Goal: Book appointment/travel/reservation

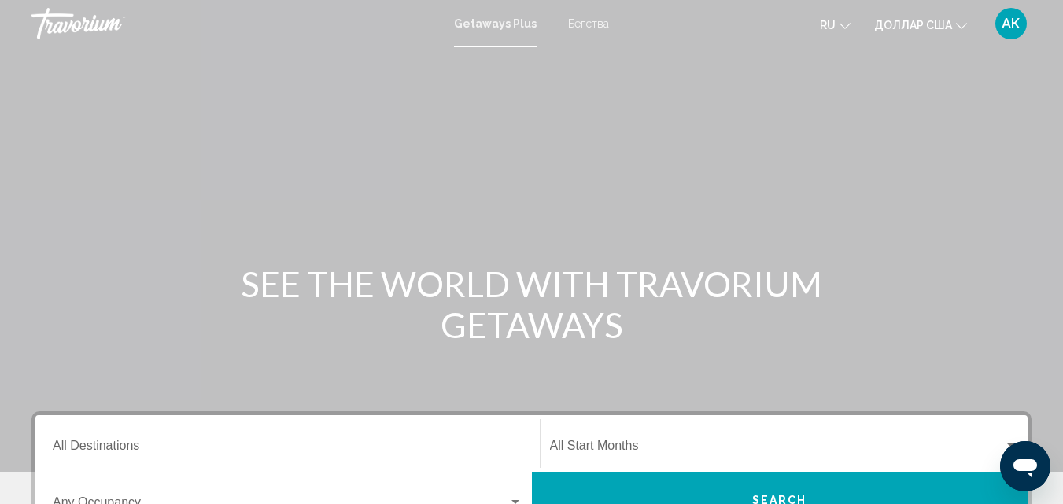
click at [588, 20] on font "Бегства" at bounding box center [588, 23] width 41 height 13
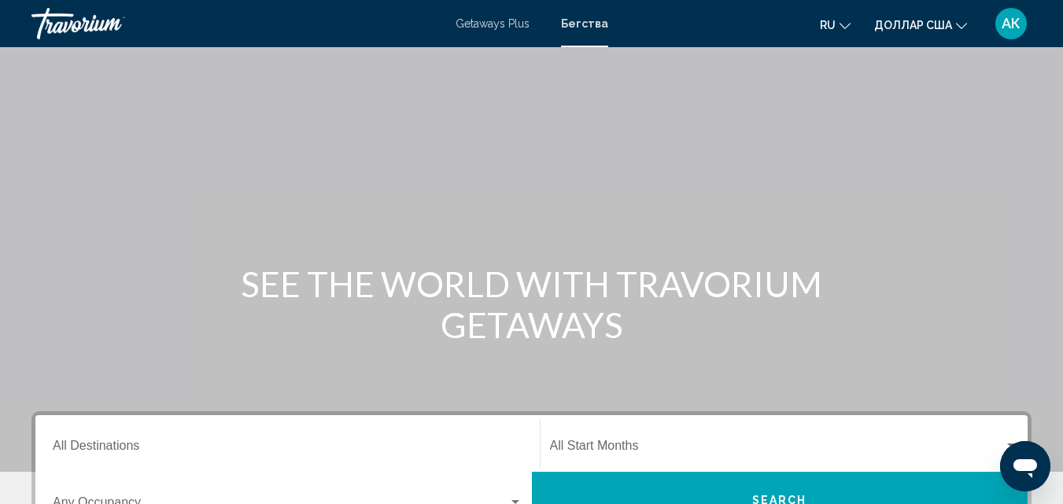
scroll to position [157, 0]
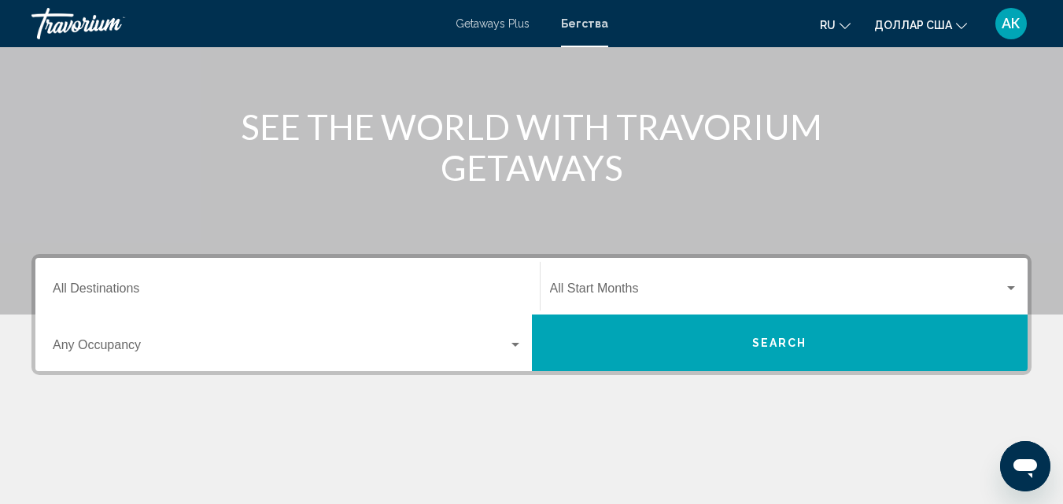
click at [132, 293] on input "Destination All Destinations" at bounding box center [288, 292] width 470 height 14
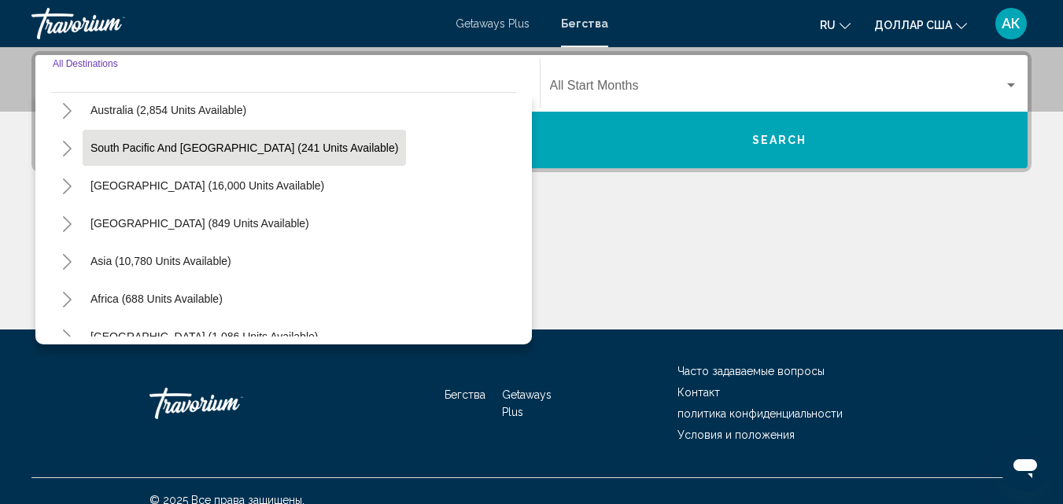
scroll to position [255, 0]
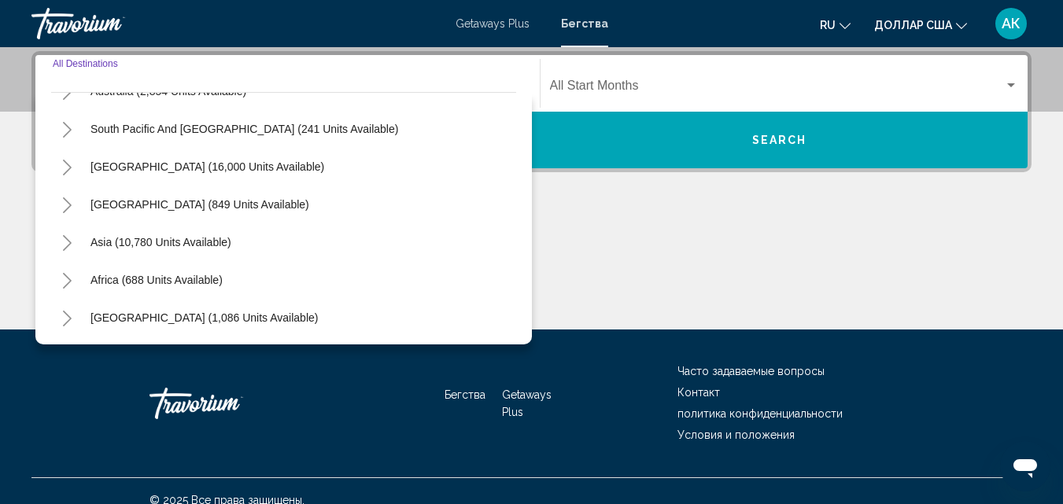
click at [73, 243] on button "Toggle Asia (10,780 units available)" at bounding box center [66, 242] width 31 height 31
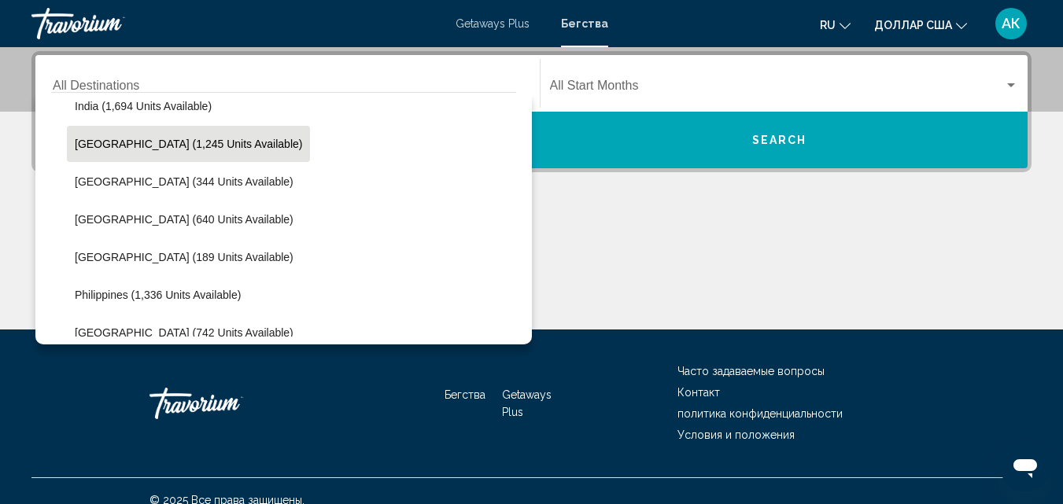
scroll to position [570, 0]
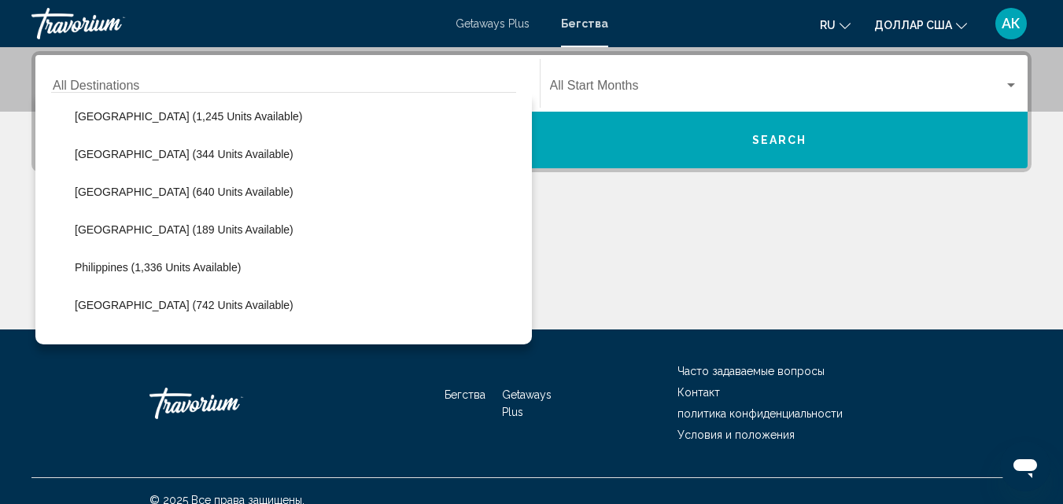
click at [648, 276] on div "Основное содержание" at bounding box center [531, 271] width 1000 height 118
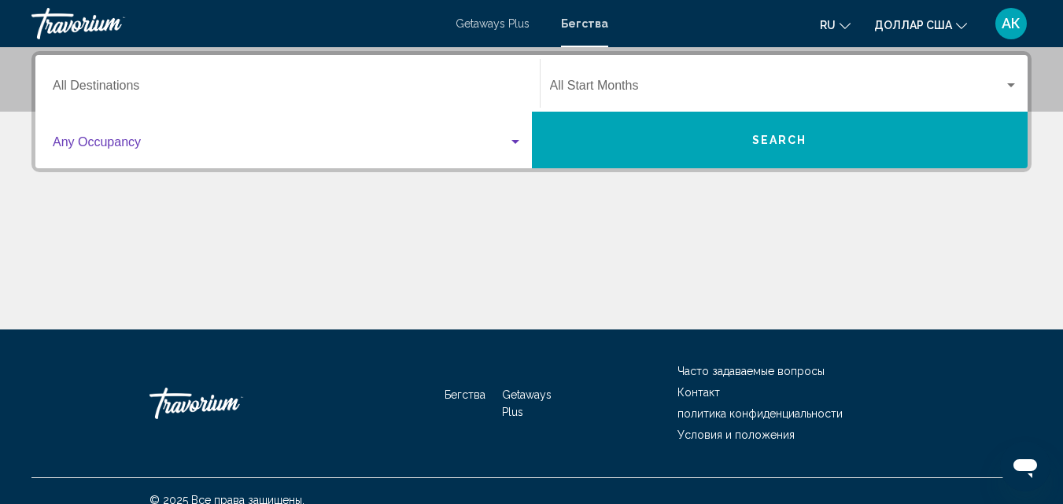
click at [505, 146] on span "Search widget" at bounding box center [280, 145] width 455 height 14
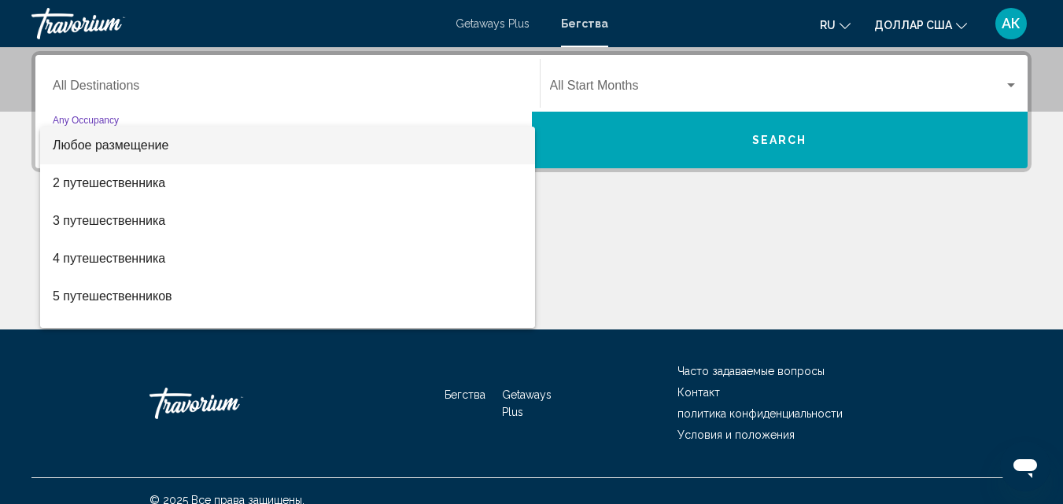
click at [662, 255] on div at bounding box center [531, 252] width 1063 height 504
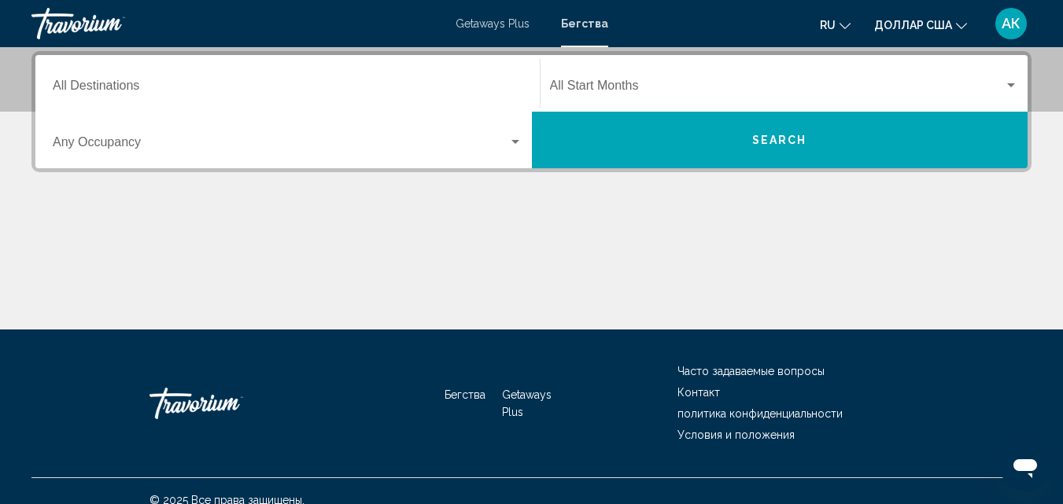
click at [647, 83] on span "Search widget" at bounding box center [777, 89] width 455 height 14
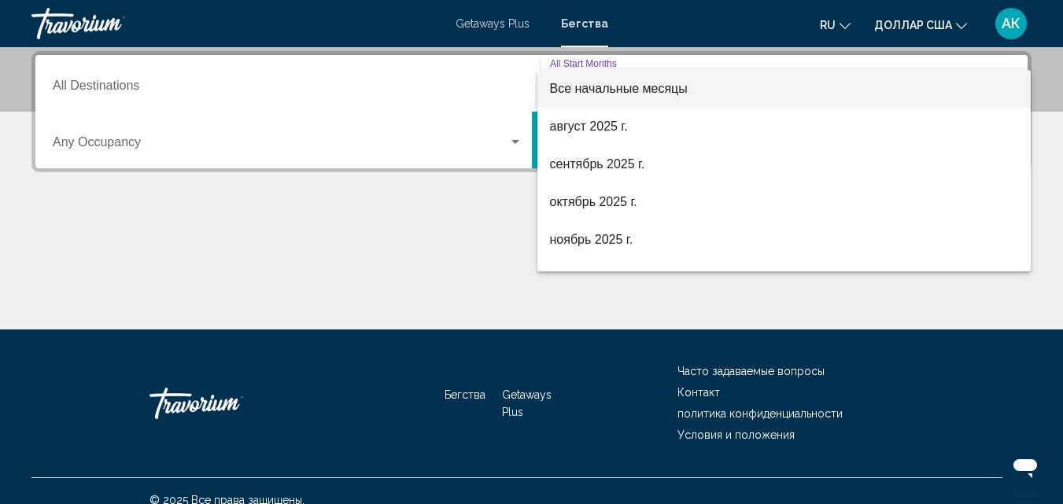
click at [396, 230] on div at bounding box center [531, 252] width 1063 height 504
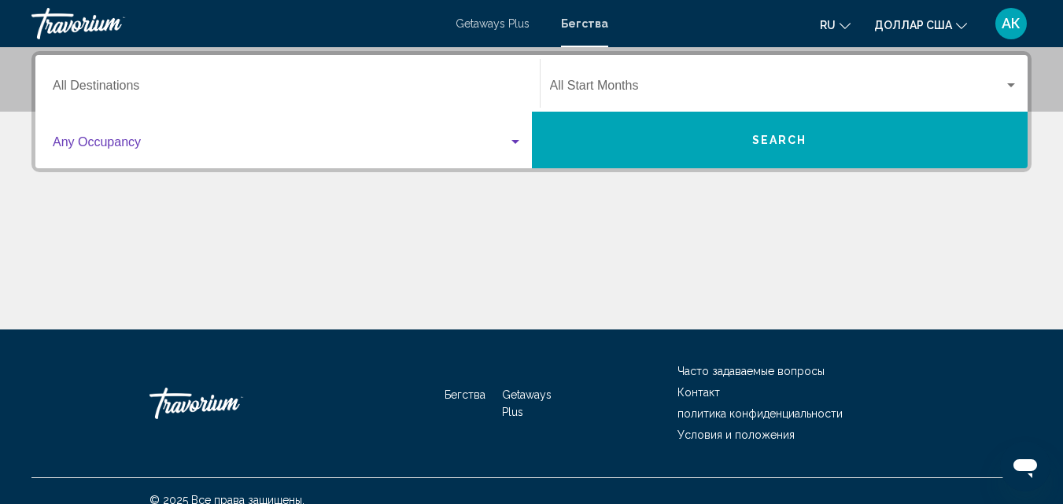
click at [54, 138] on span "Search widget" at bounding box center [280, 145] width 455 height 14
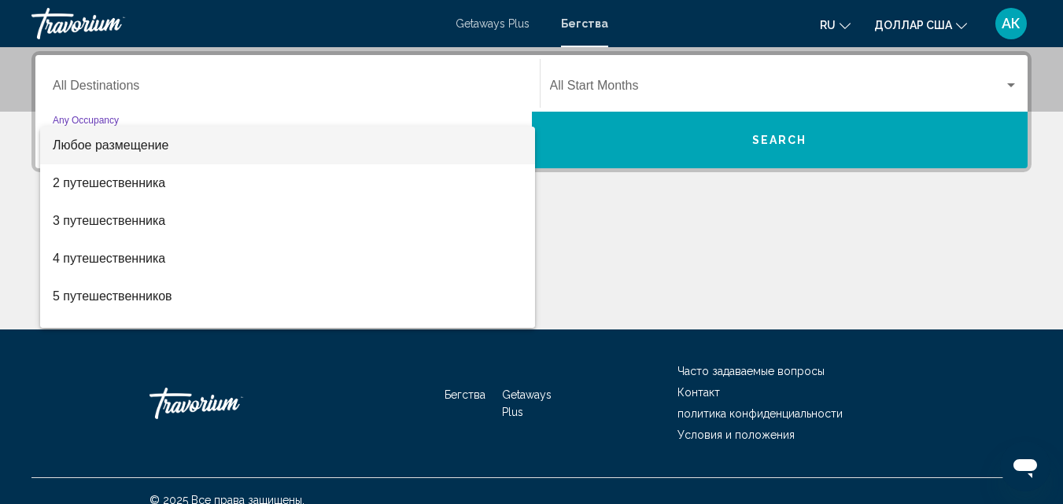
click at [94, 79] on div at bounding box center [531, 252] width 1063 height 504
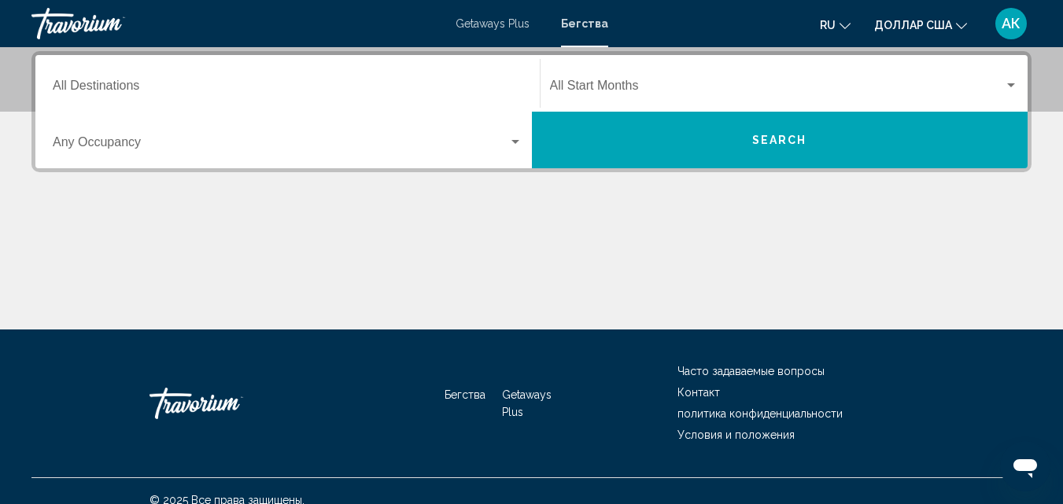
click at [238, 246] on div "Основное содержание" at bounding box center [531, 271] width 1000 height 118
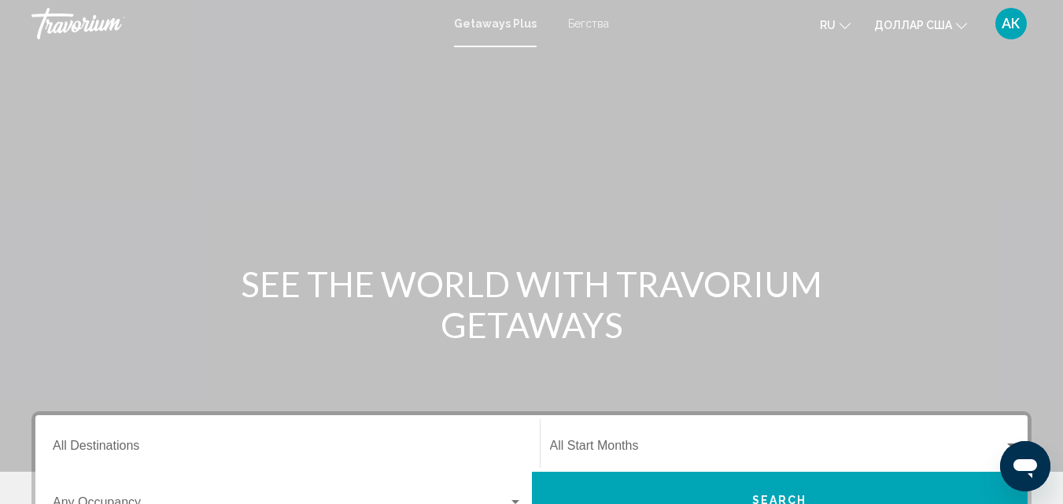
click at [607, 19] on font "Бегства" at bounding box center [588, 23] width 41 height 13
click at [132, 448] on input "Destination All Destinations" at bounding box center [288, 449] width 470 height 14
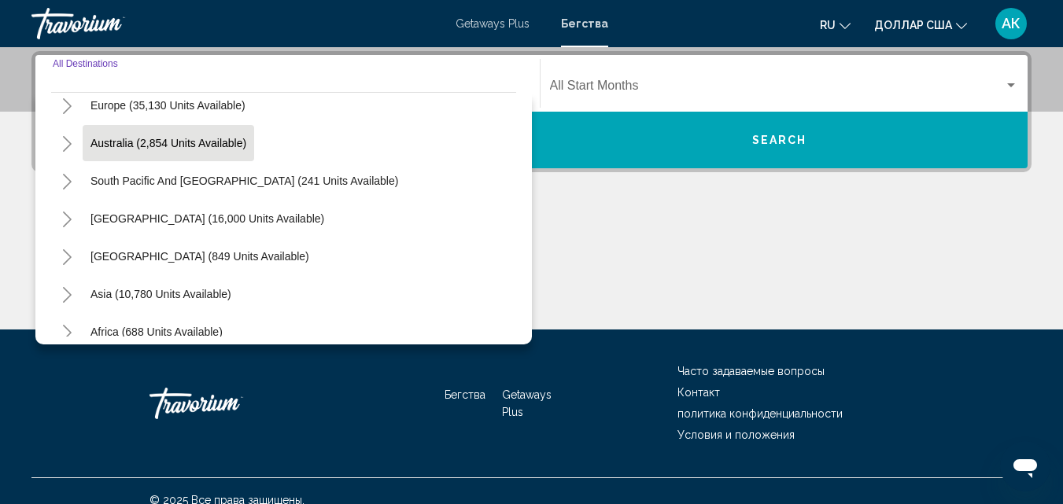
scroll to position [236, 0]
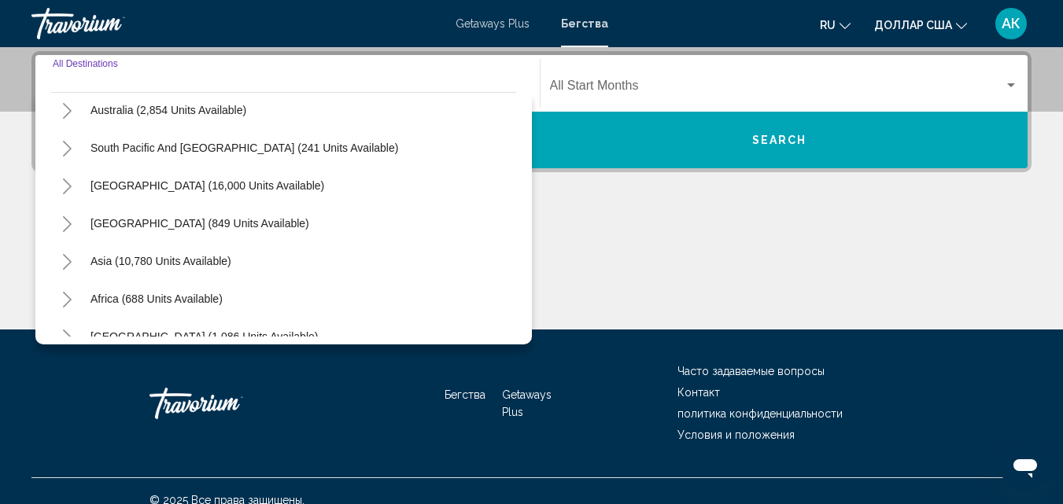
click at [66, 261] on icon "Toggle Asia (10,780 units available)" at bounding box center [67, 262] width 12 height 16
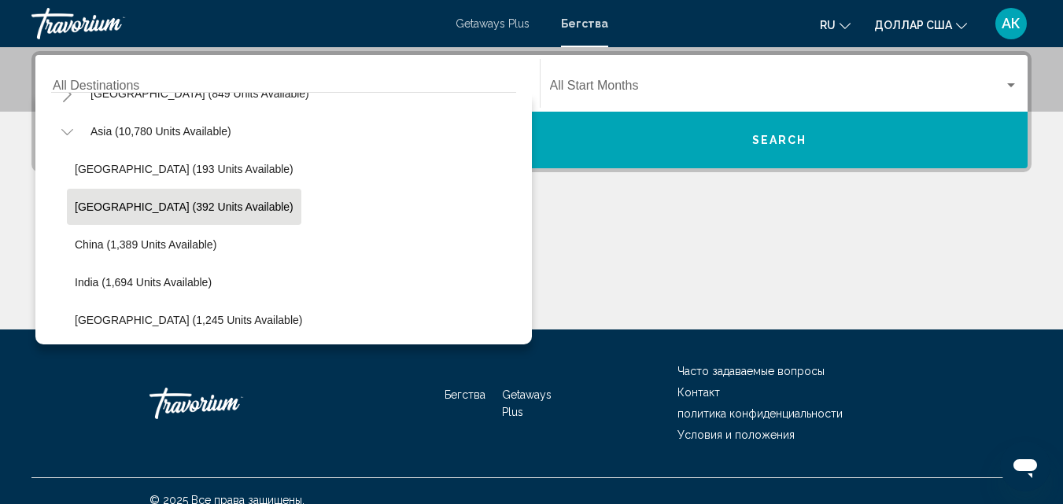
scroll to position [393, 0]
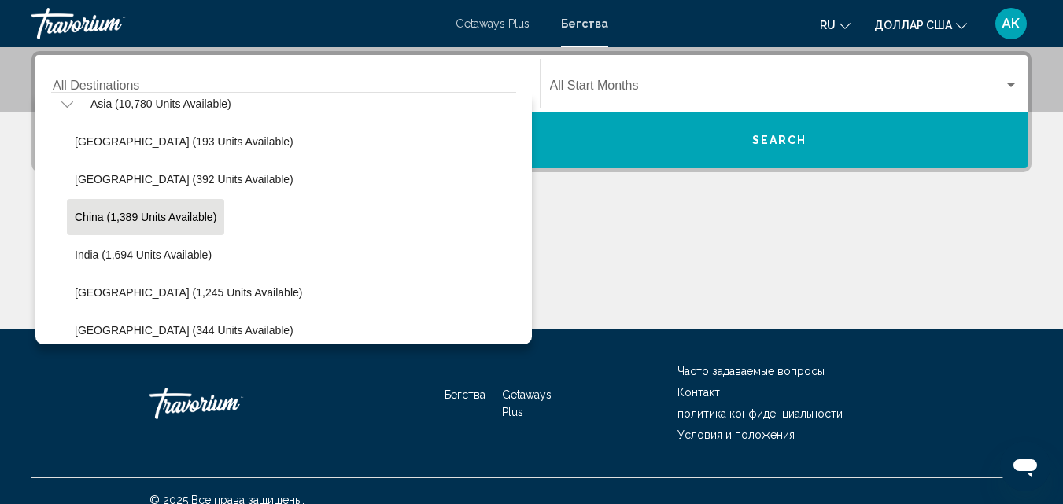
click at [126, 218] on span "China (1,389 units available)" at bounding box center [146, 217] width 142 height 13
type input "**********"
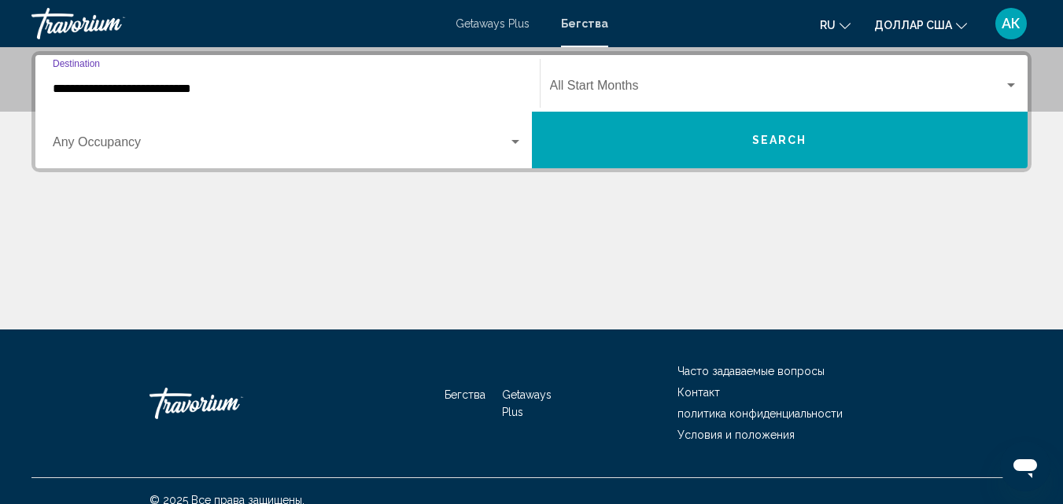
click at [110, 139] on span "Search widget" at bounding box center [280, 145] width 455 height 14
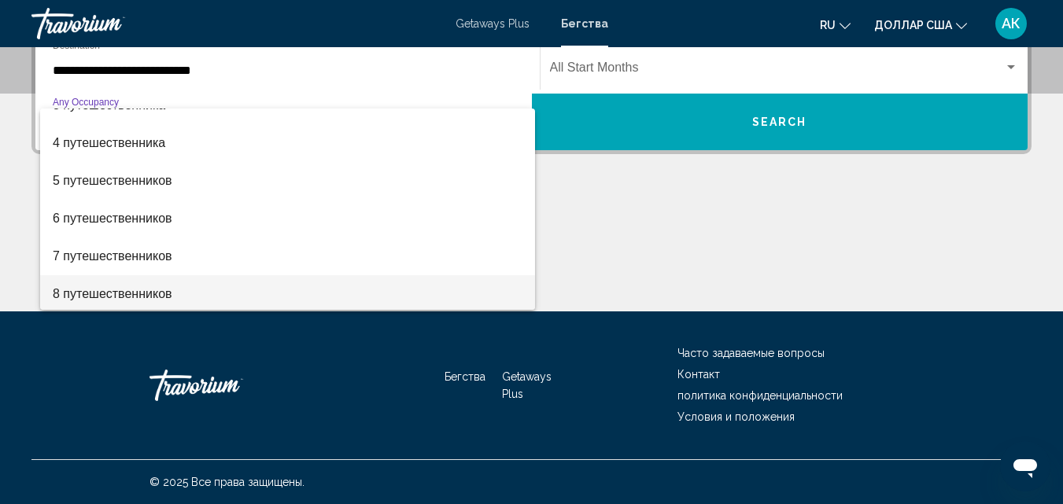
scroll to position [19, 0]
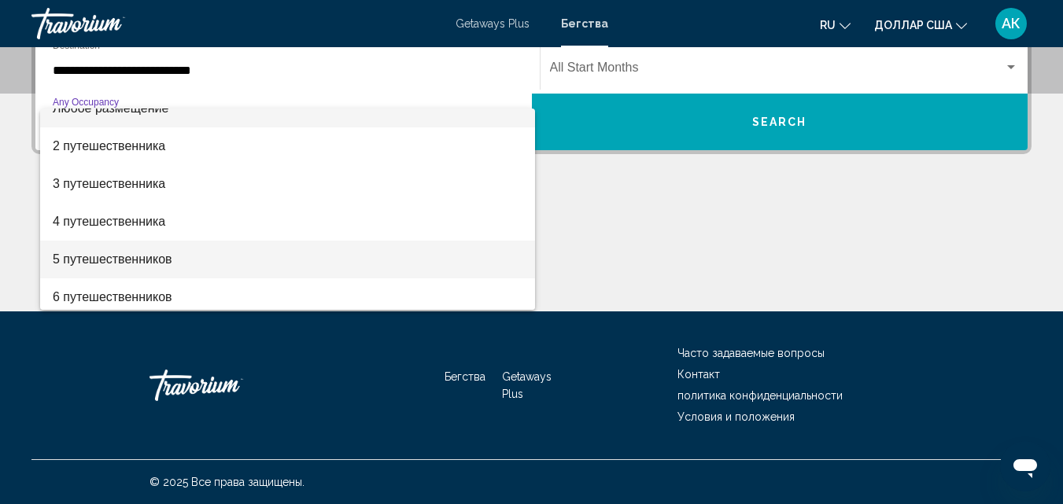
click at [89, 257] on font "5 путешественников" at bounding box center [113, 259] width 120 height 13
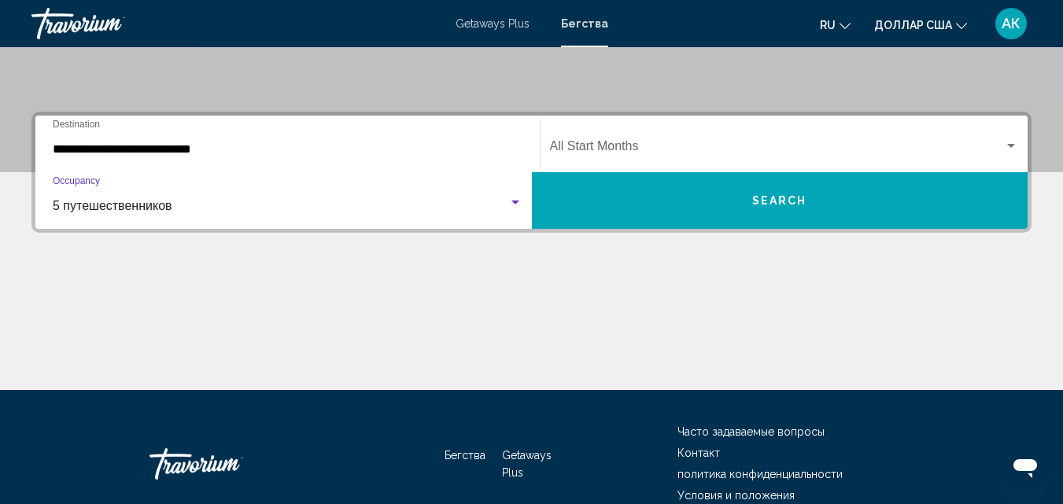
click at [647, 144] on span "Search widget" at bounding box center [777, 149] width 455 height 14
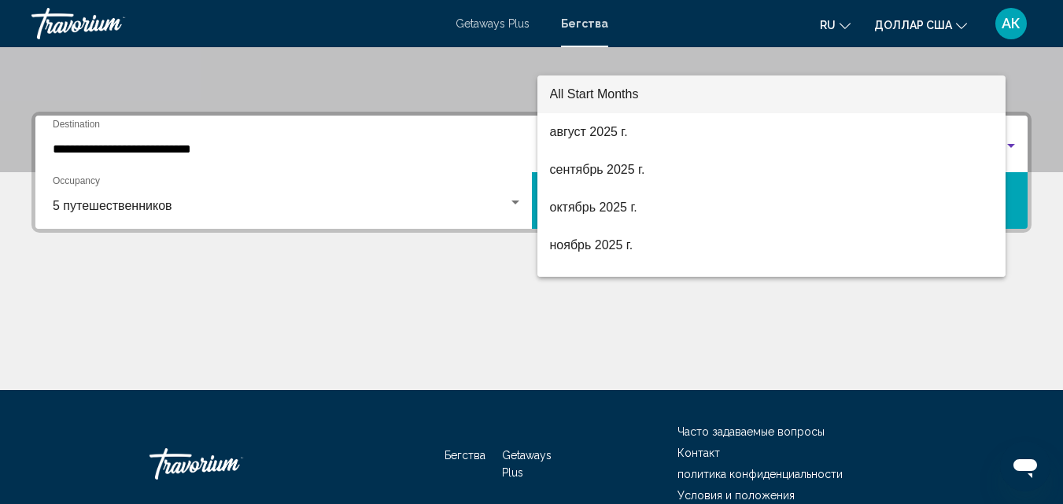
scroll to position [360, 0]
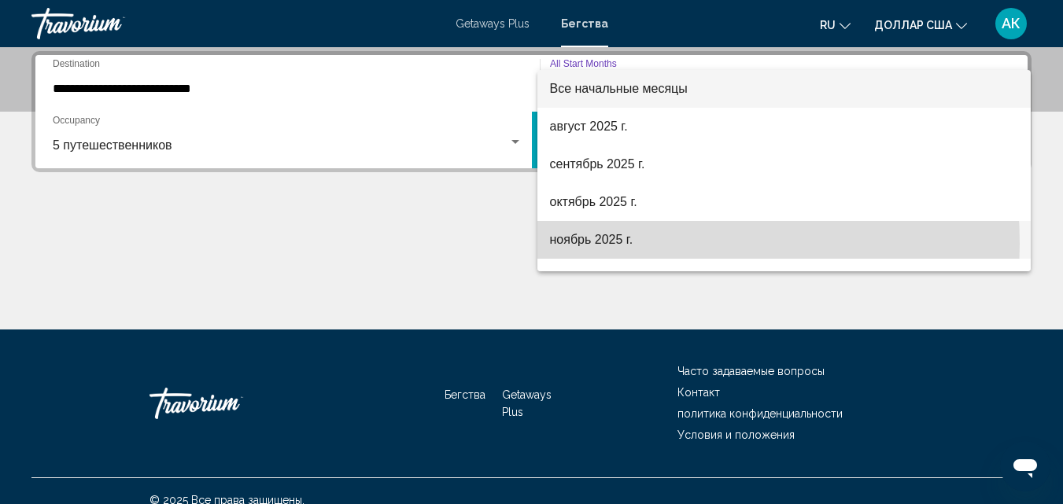
click at [584, 244] on font "ноябрь 2025 г." at bounding box center [591, 239] width 83 height 13
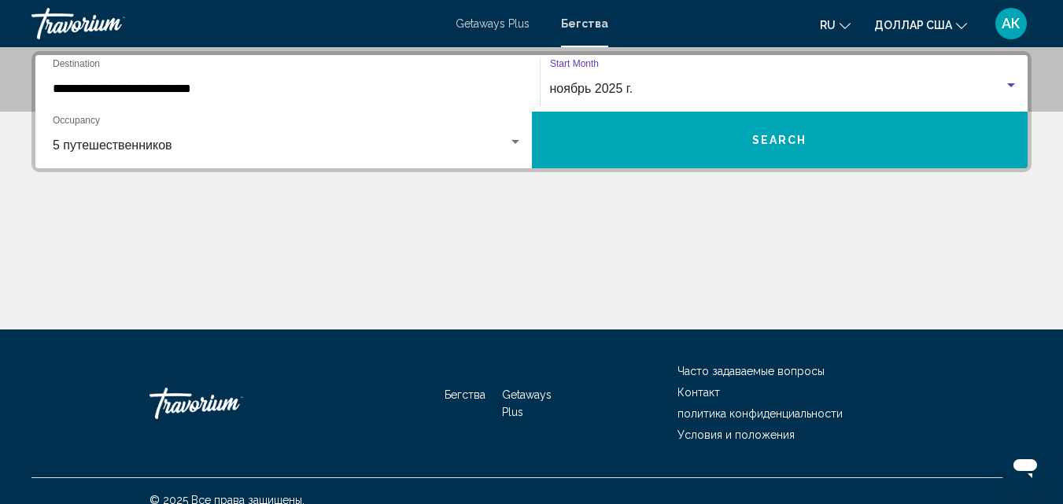
click at [755, 135] on span "Search" at bounding box center [779, 141] width 55 height 13
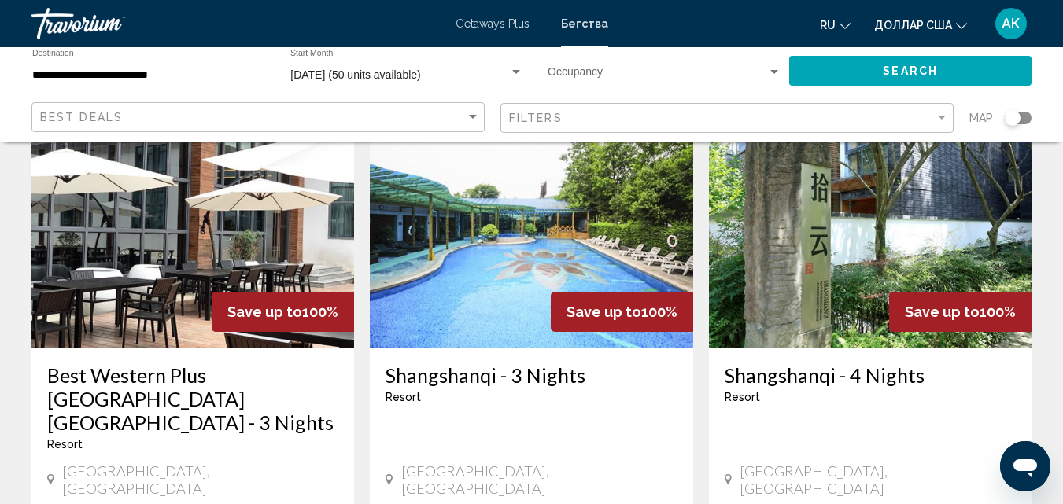
scroll to position [79, 0]
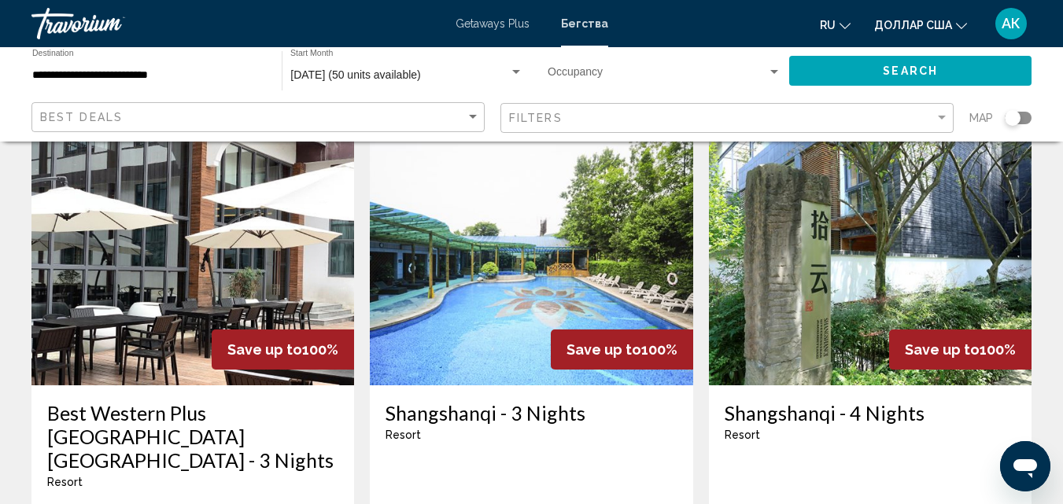
drag, startPoint x: 298, startPoint y: 353, endPoint x: 348, endPoint y: 349, distance: 50.5
click at [348, 349] on div "Save up to 100%" at bounding box center [283, 350] width 142 height 40
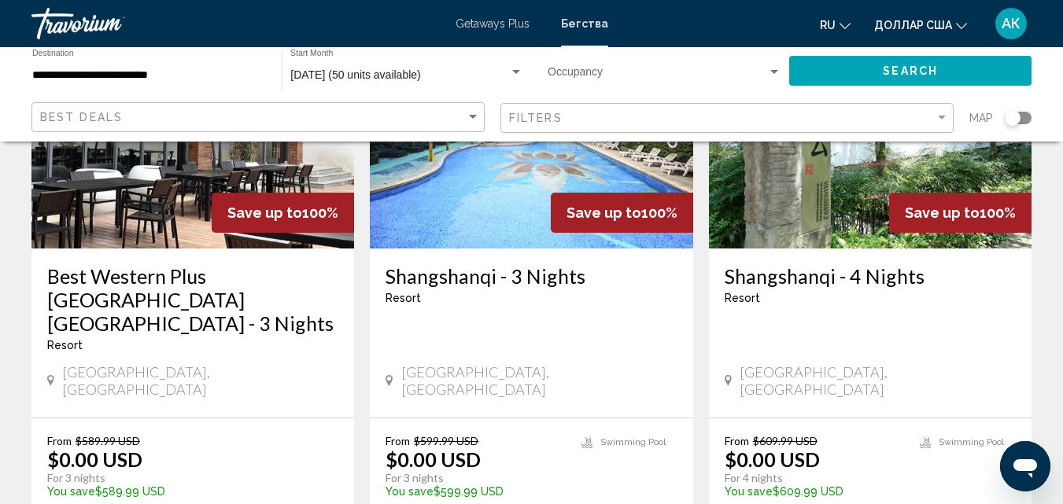
scroll to position [236, 0]
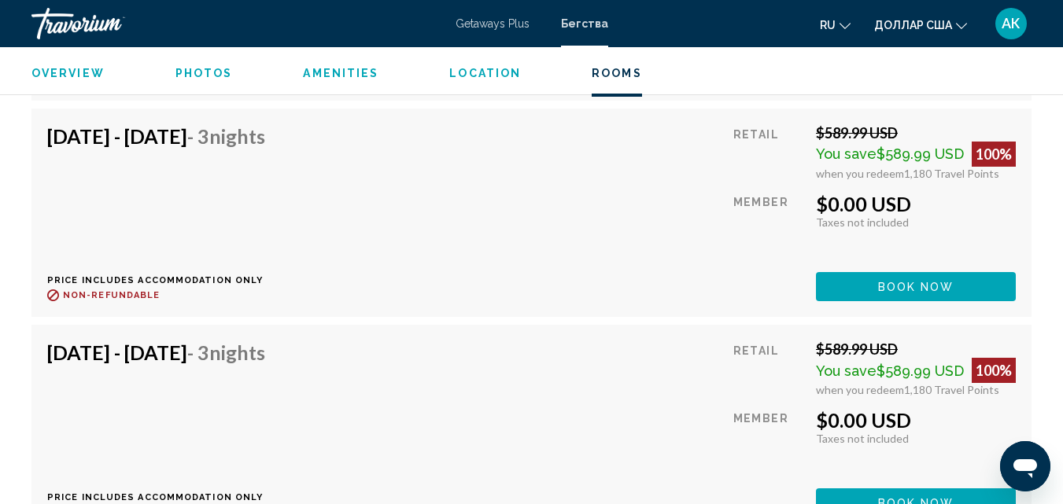
scroll to position [3315, 0]
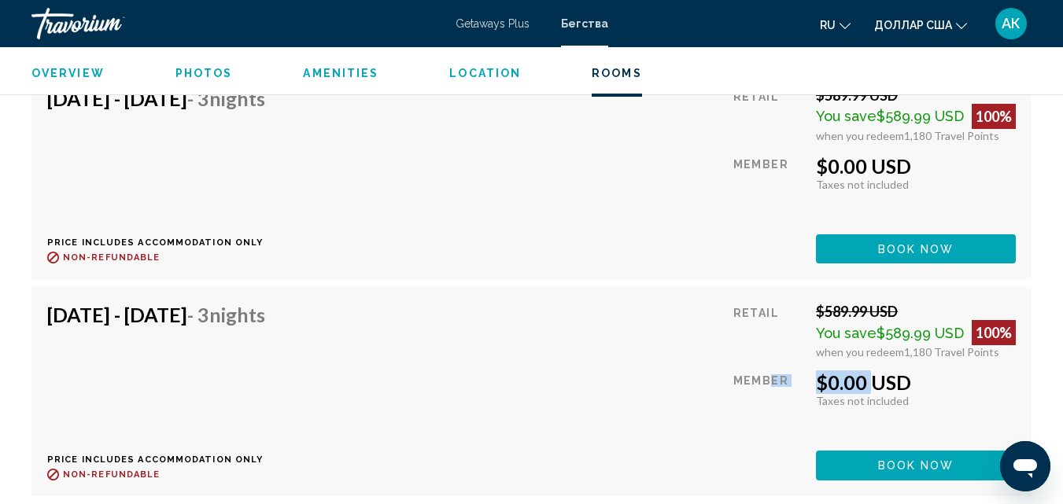
drag, startPoint x: 863, startPoint y: 384, endPoint x: 766, endPoint y: 367, distance: 98.3
click at [766, 367] on div "Retail $589.99 USD You save $589.99 USD 100% when you redeem 1,180 Travel Point…" at bounding box center [874, 391] width 282 height 177
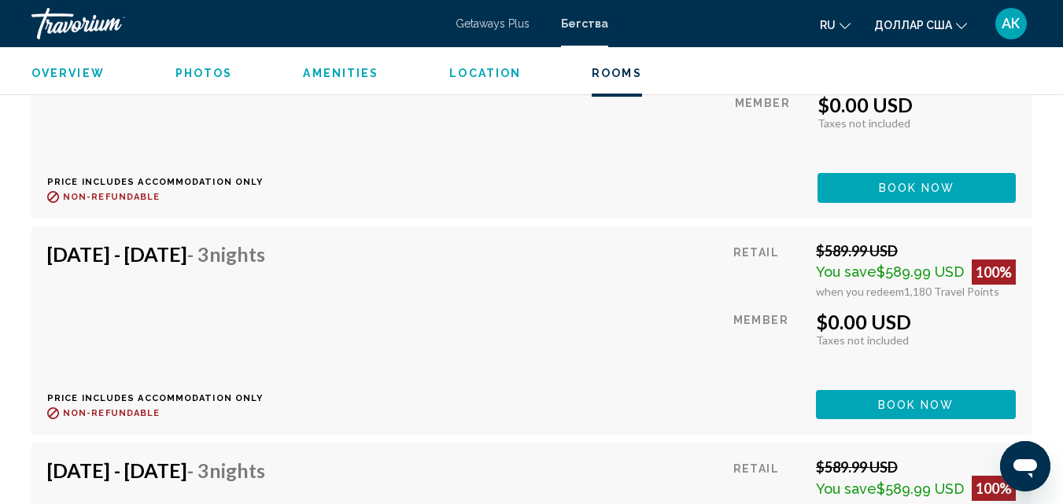
scroll to position [3157, 0]
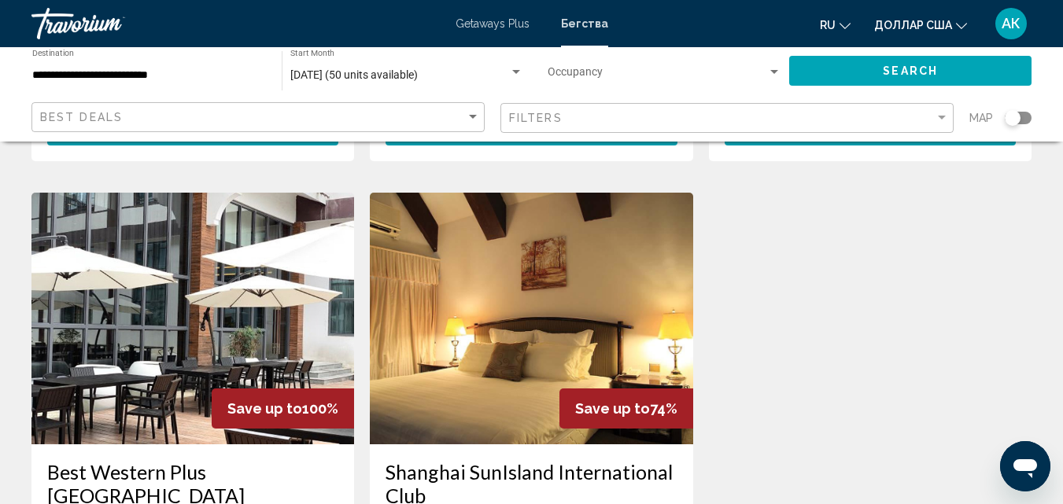
scroll to position [629, 0]
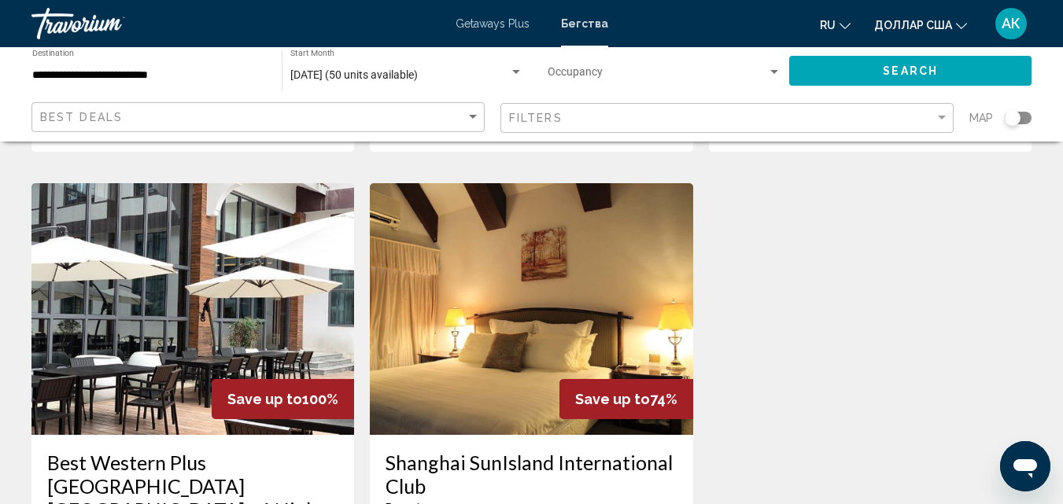
click at [519, 287] on img "Основное содержание" at bounding box center [531, 309] width 323 height 252
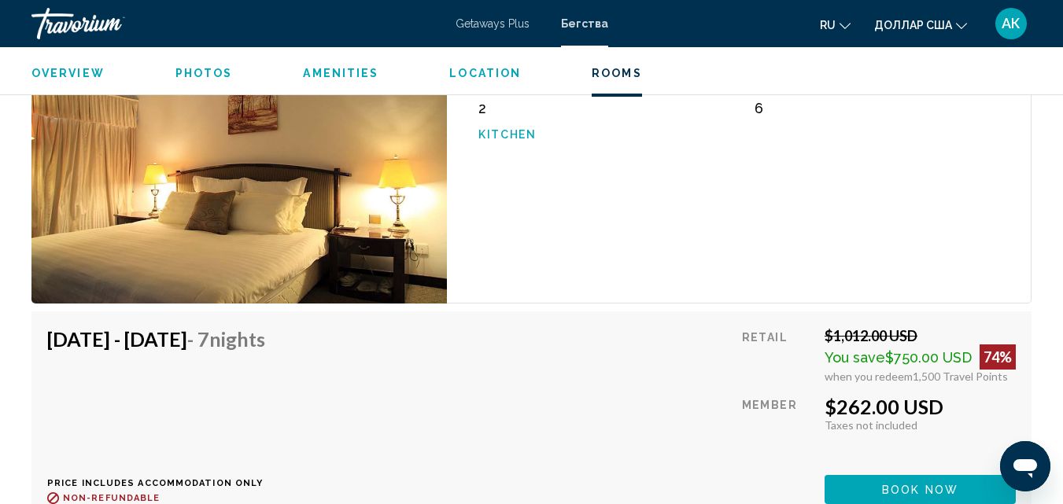
scroll to position [3000, 0]
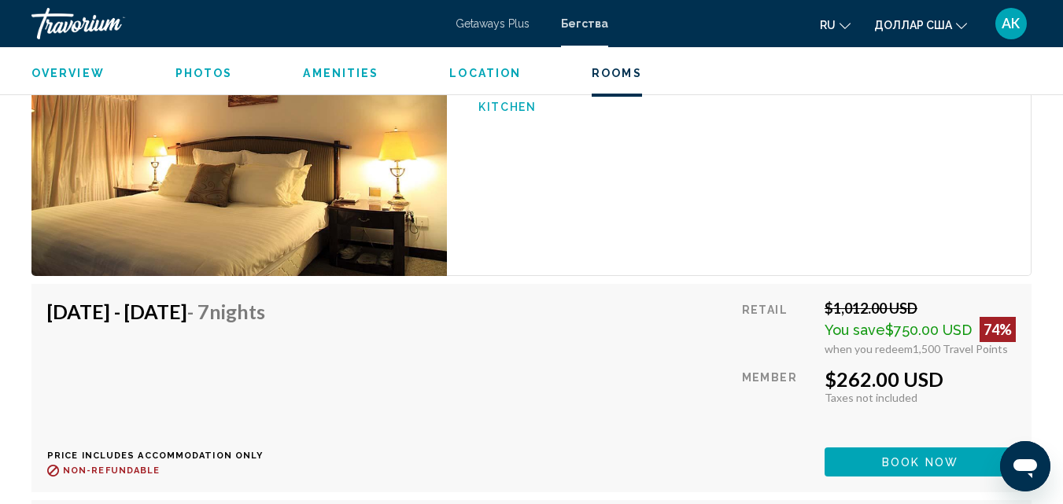
click at [906, 456] on span "Book now" at bounding box center [920, 462] width 76 height 13
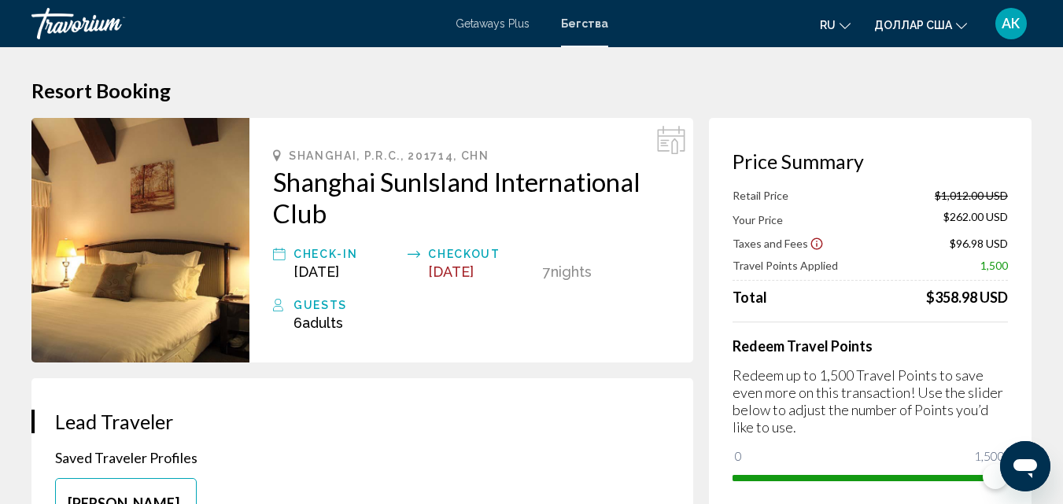
scroll to position [79, 0]
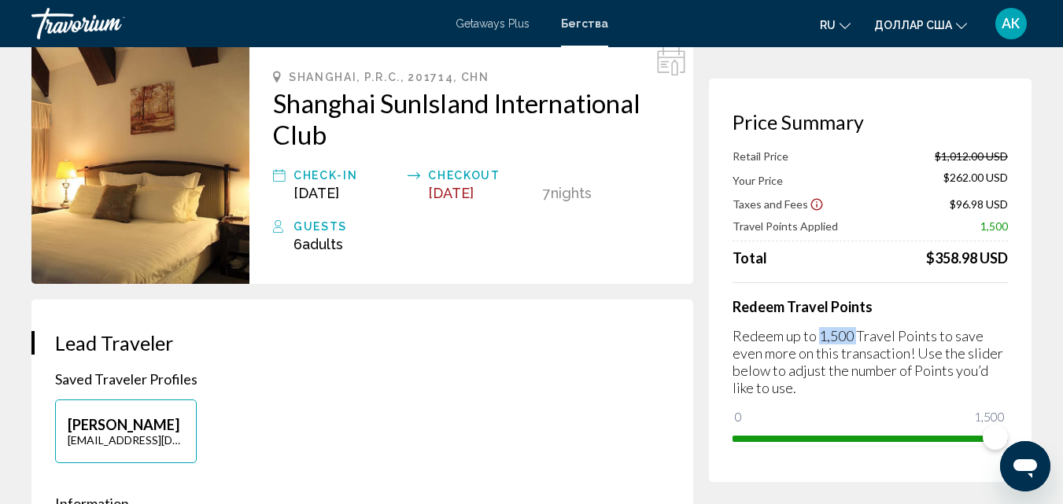
drag, startPoint x: 820, startPoint y: 338, endPoint x: 857, endPoint y: 333, distance: 36.6
click at [857, 333] on p "Redeem up to 1,500 Travel Points to save even more on this transaction! Use the…" at bounding box center [869, 361] width 275 height 69
drag, startPoint x: 928, startPoint y: 264, endPoint x: 956, endPoint y: 265, distance: 27.5
click at [956, 265] on div "$358.98 USD" at bounding box center [967, 257] width 82 height 17
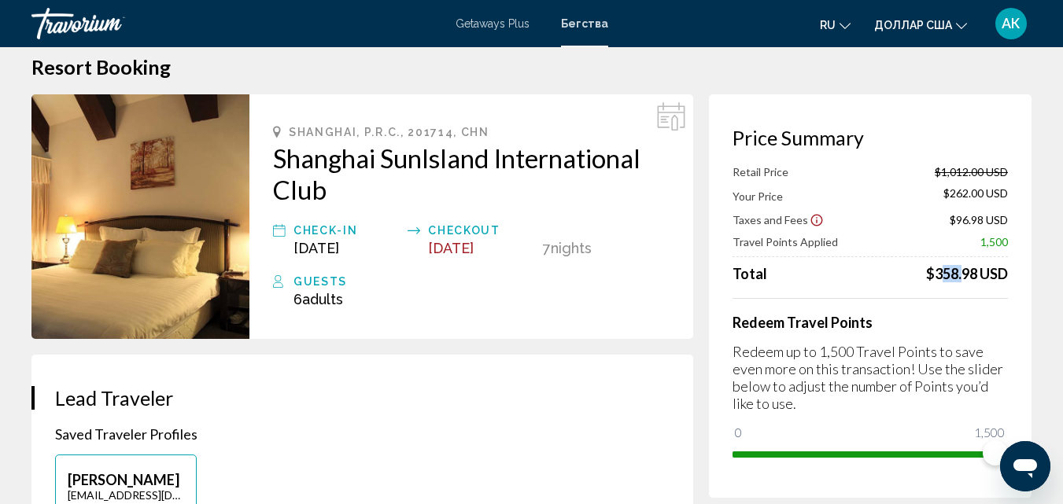
scroll to position [0, 0]
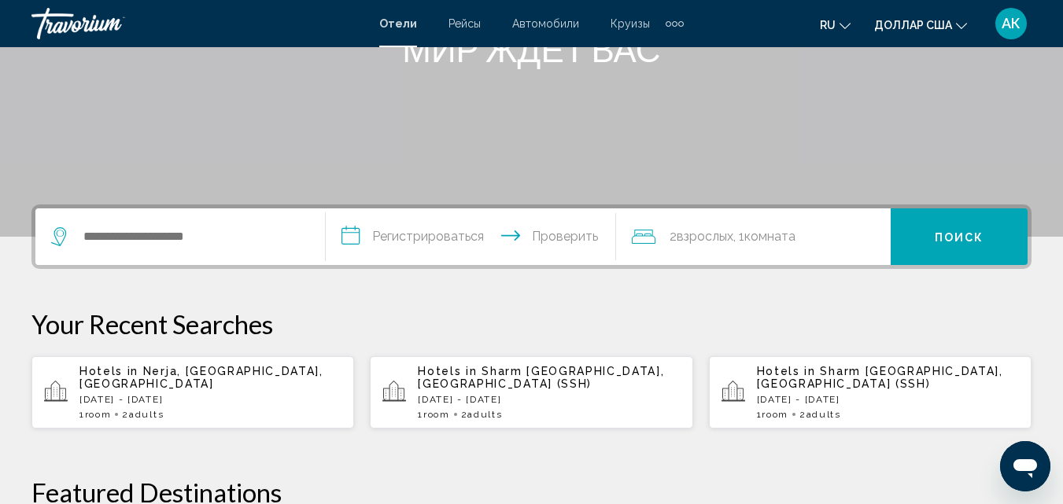
scroll to position [236, 0]
click at [172, 379] on div "Hotels in Nerja, Malaga, Spain Sat, 30 Aug - Wed, 03 Sep 1 Room rooms 2 Adult A…" at bounding box center [210, 391] width 262 height 55
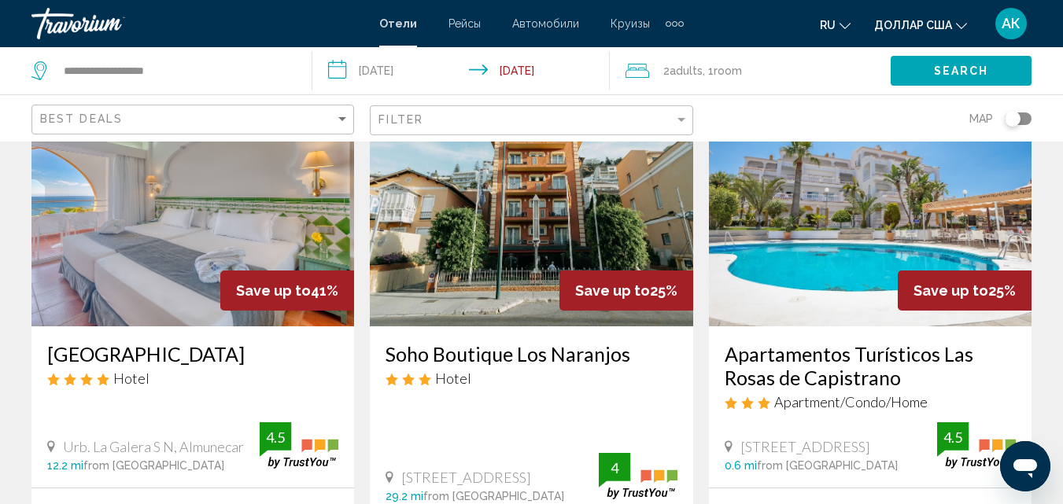
scroll to position [157, 0]
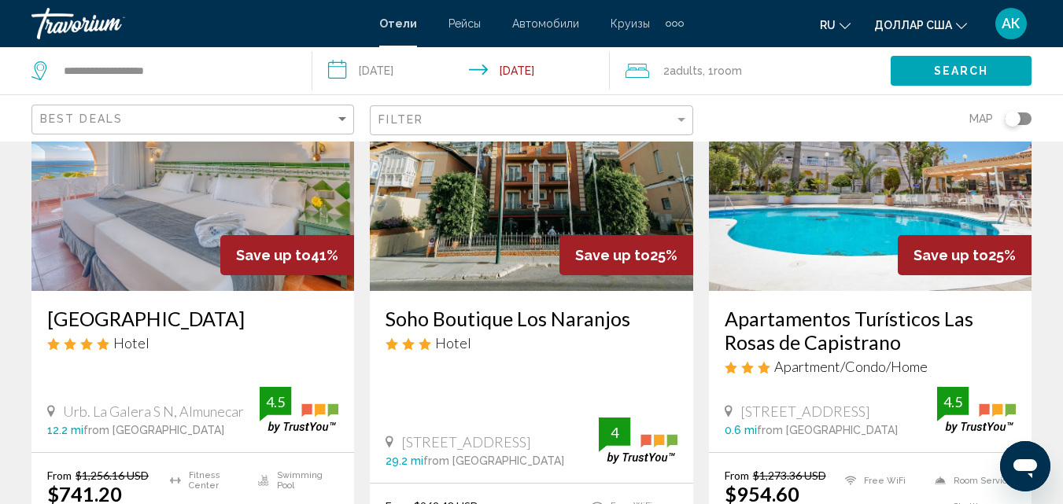
drag, startPoint x: 44, startPoint y: 348, endPoint x: 112, endPoint y: 347, distance: 67.7
click at [112, 347] on div "Playacalida Hotel Hotel Urb. La Galera S N, Almunecar 12.2 mi from Nerja city c…" at bounding box center [192, 371] width 323 height 161
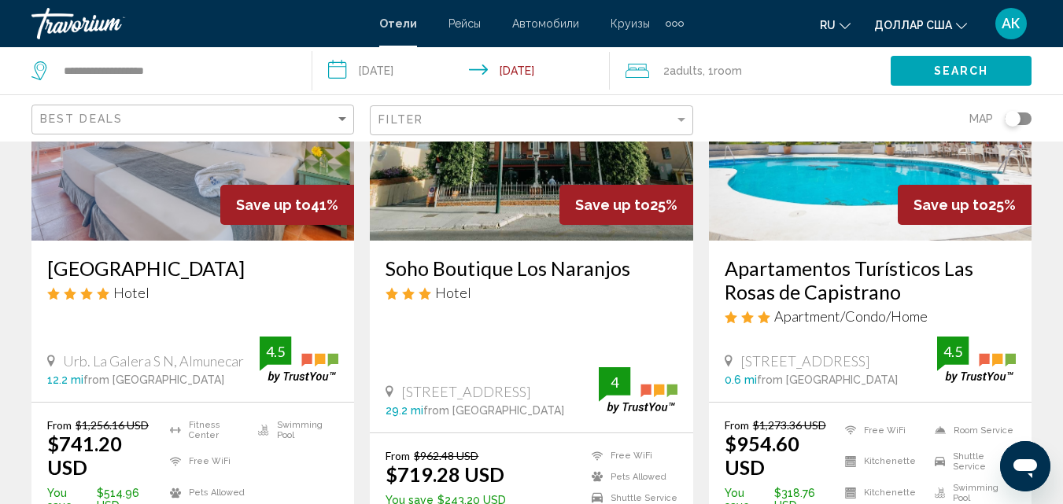
scroll to position [236, 0]
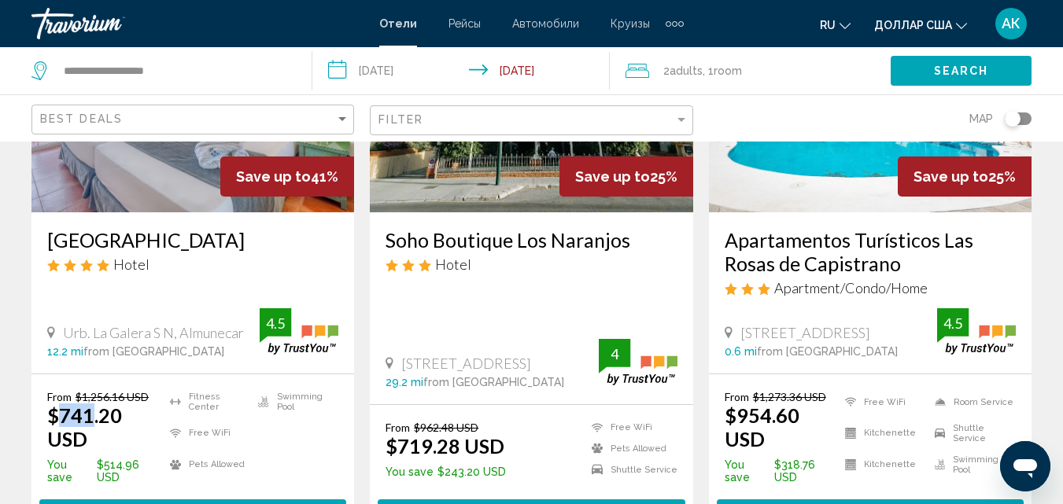
drag, startPoint x: 57, startPoint y: 423, endPoint x: 91, endPoint y: 423, distance: 33.8
click at [91, 423] on ins "$741.20 USD" at bounding box center [84, 427] width 75 height 47
click at [121, 171] on img "Основное содержание" at bounding box center [192, 87] width 323 height 252
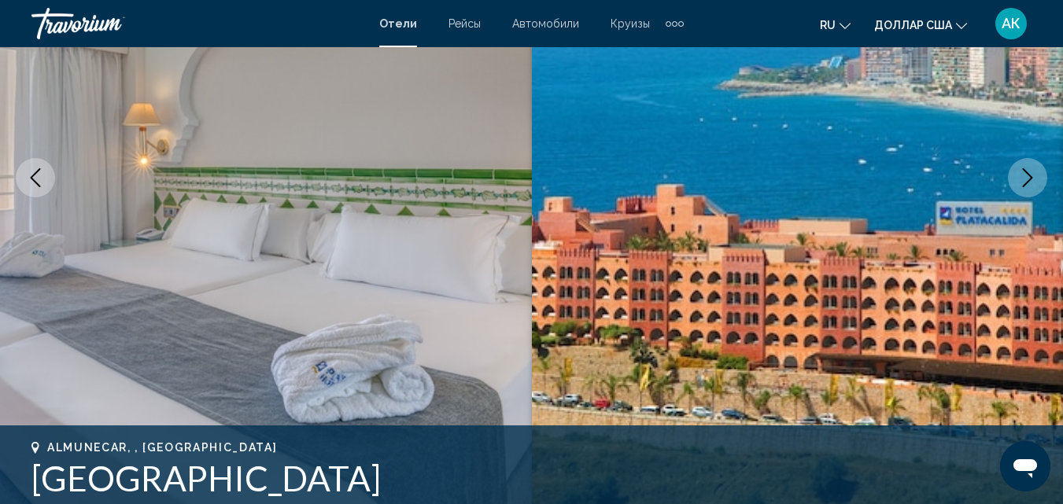
scroll to position [247, 0]
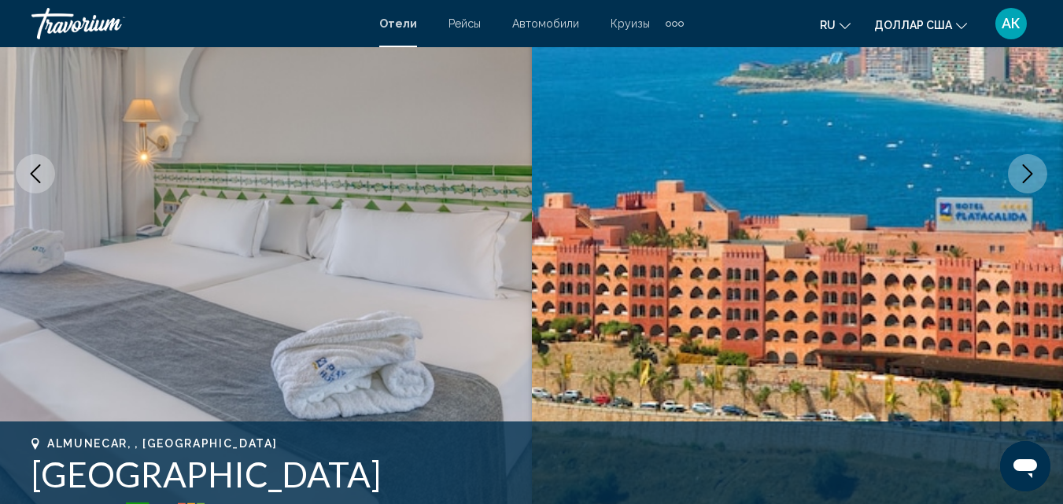
click at [1023, 171] on icon "Next image" at bounding box center [1027, 173] width 19 height 19
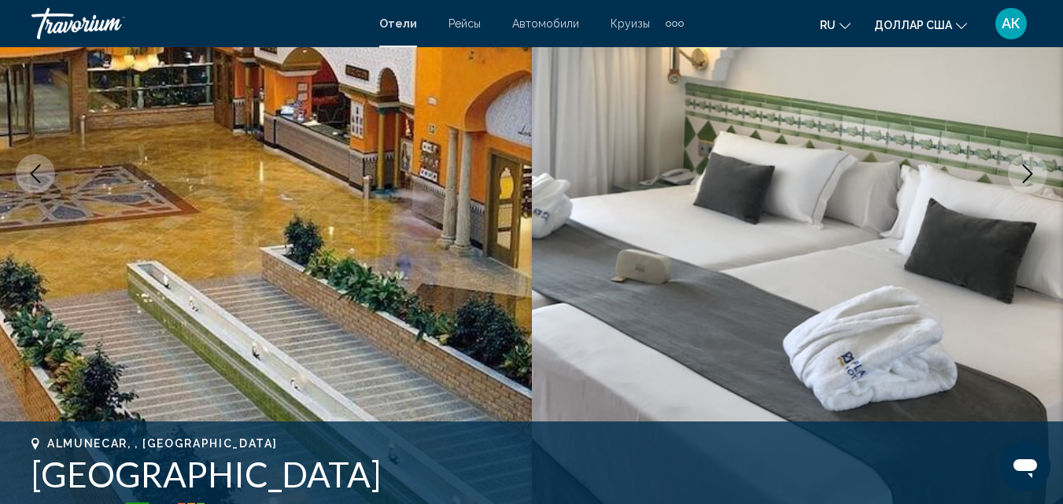
click at [1023, 171] on icon "Next image" at bounding box center [1027, 173] width 19 height 19
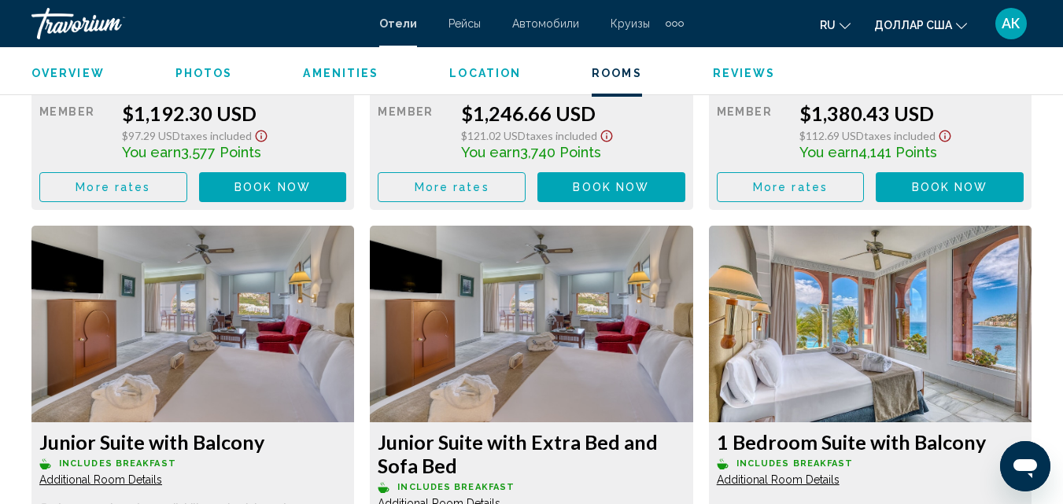
scroll to position [3393, 0]
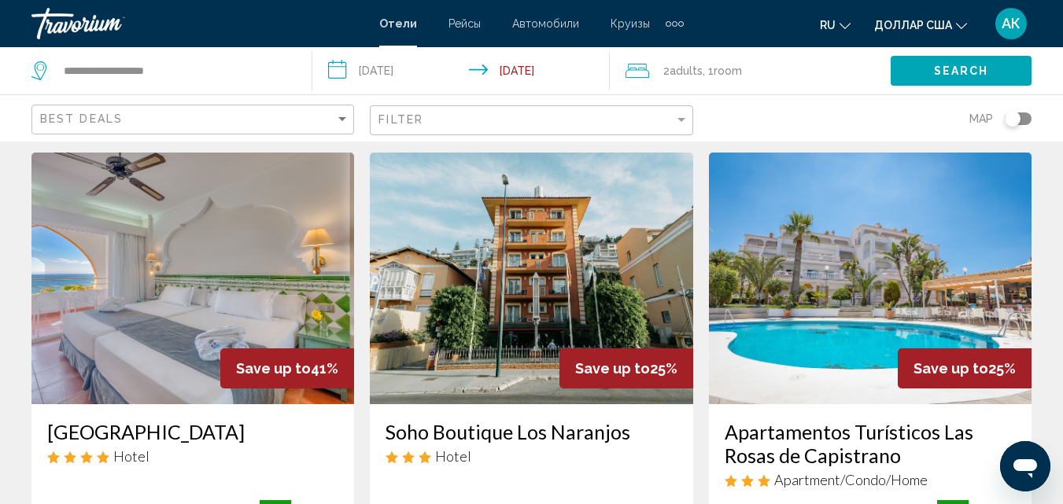
scroll to position [79, 0]
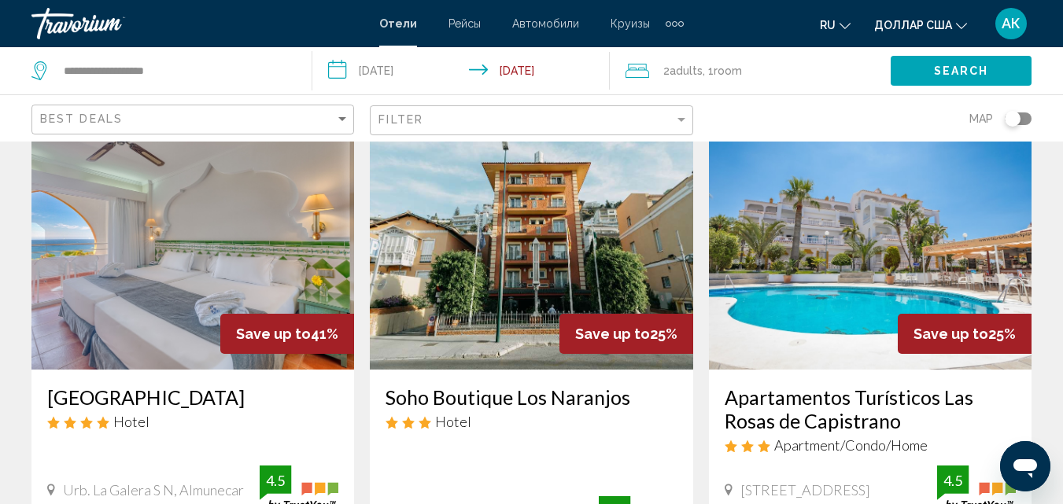
click at [515, 309] on img "Основное содержание" at bounding box center [531, 244] width 323 height 252
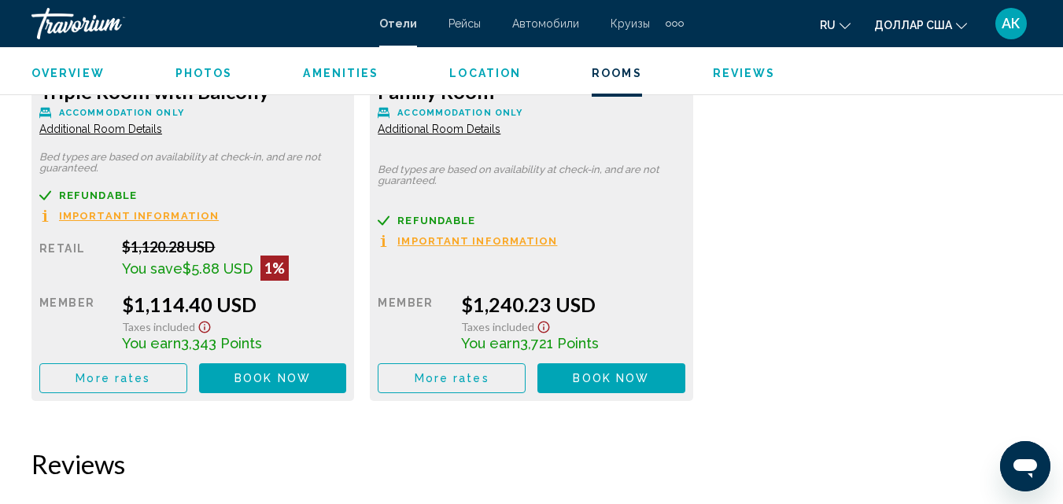
scroll to position [3157, 0]
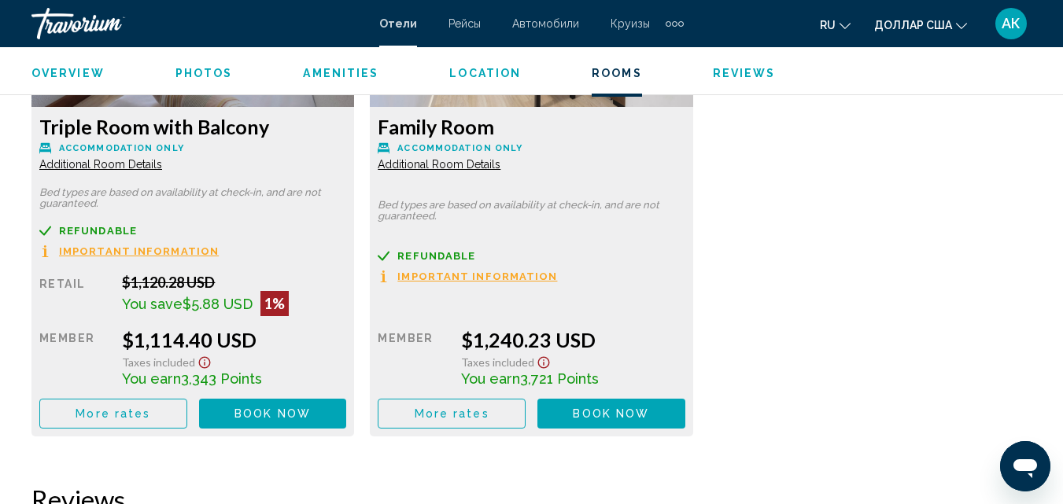
click at [676, 20] on div "Дополнительные элементы навигации" at bounding box center [674, 24] width 18 height 24
click at [609, 51] on font "Деятельность" at bounding box center [634, 52] width 73 height 13
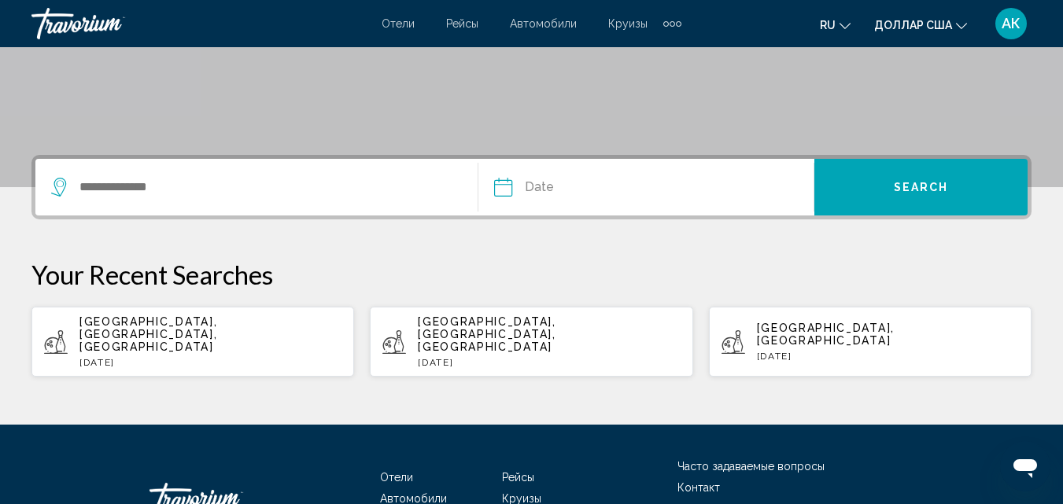
scroll to position [315, 0]
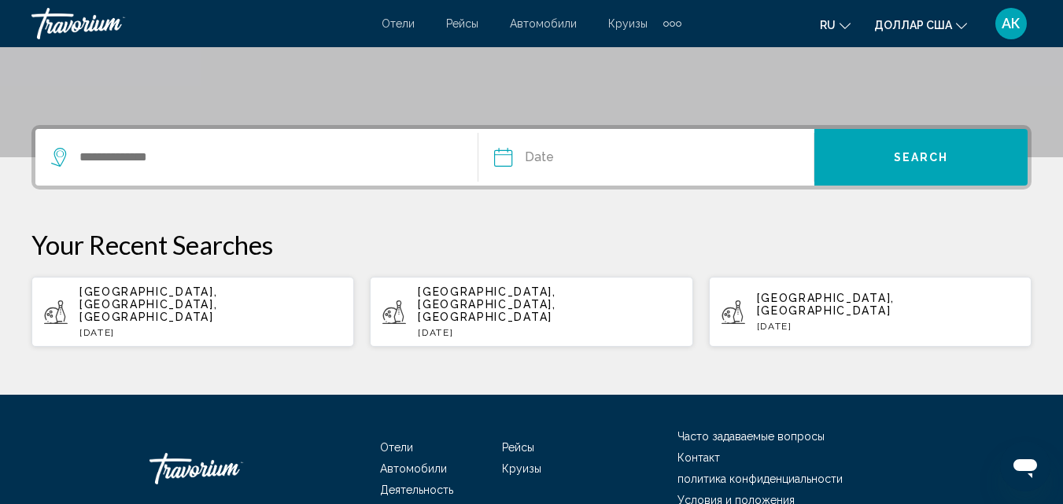
click at [194, 293] on span "Tenerife, Canary Islands, Spain" at bounding box center [148, 305] width 138 height 38
type input "**********"
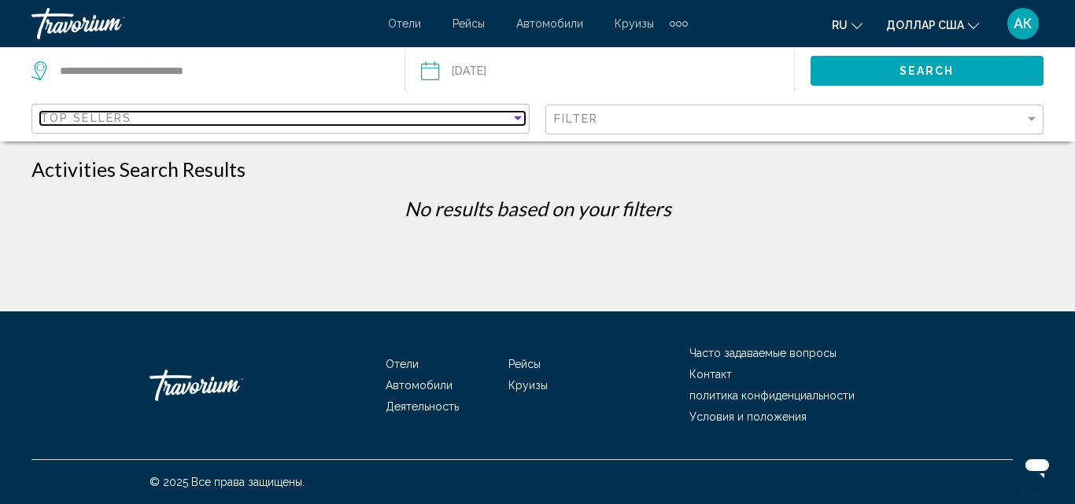
click at [127, 121] on span "Top Sellers" at bounding box center [85, 118] width 91 height 13
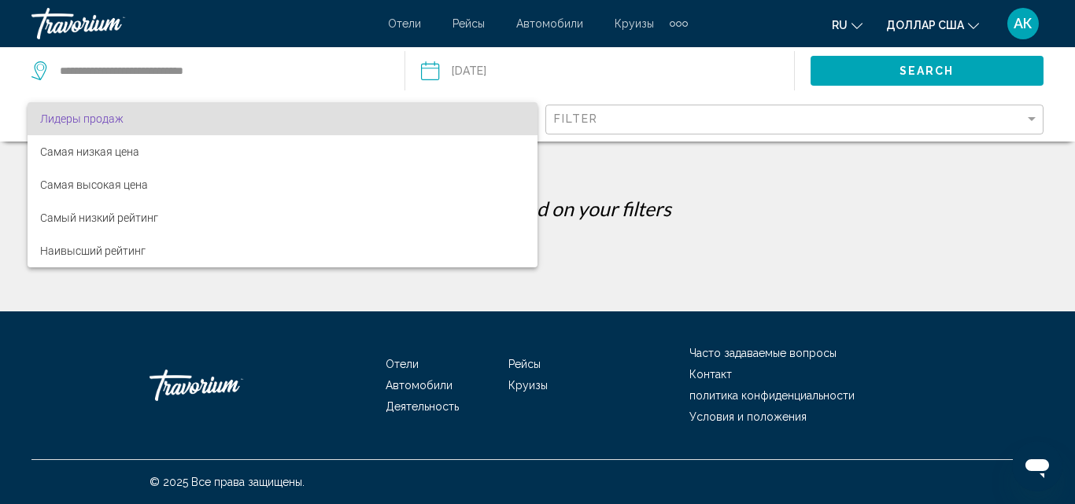
click at [673, 19] on div at bounding box center [537, 252] width 1075 height 504
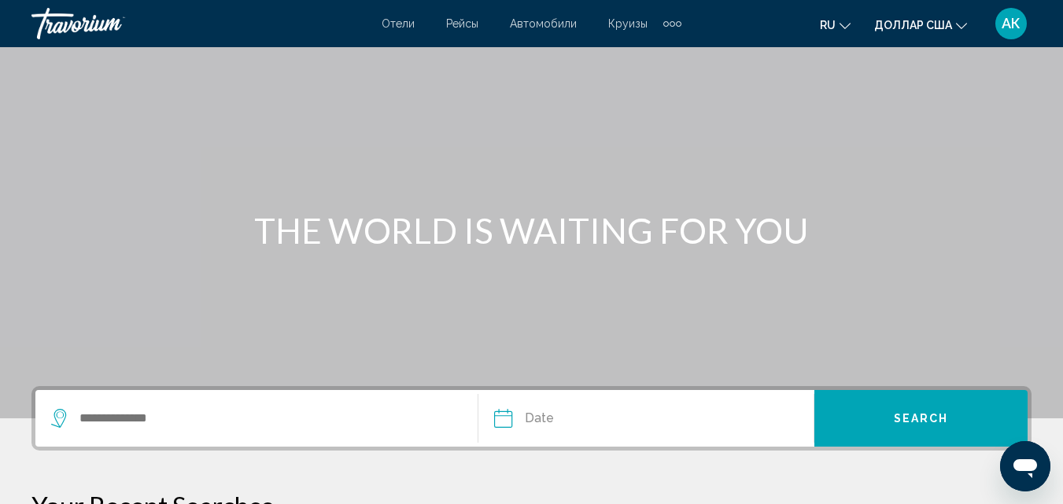
scroll to position [79, 0]
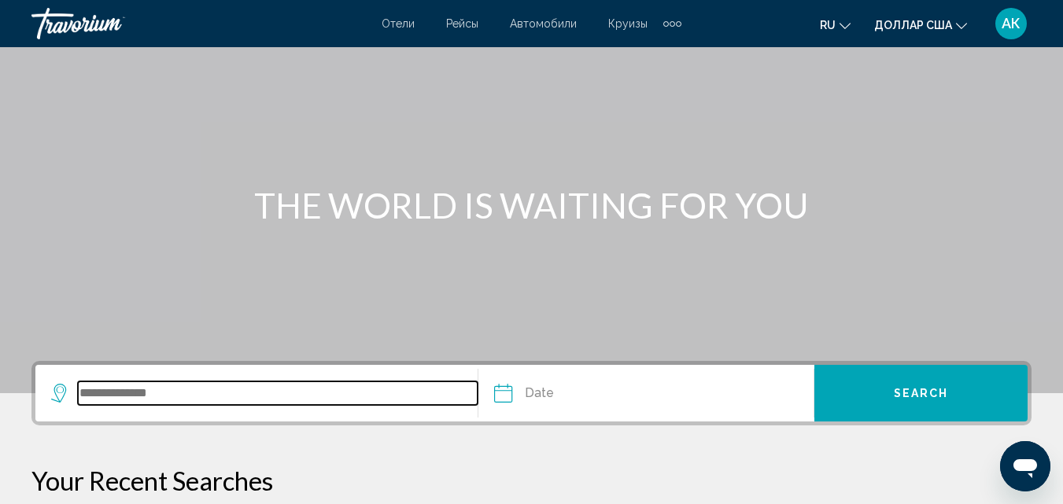
click at [129, 400] on input "Search widget" at bounding box center [278, 394] width 400 height 24
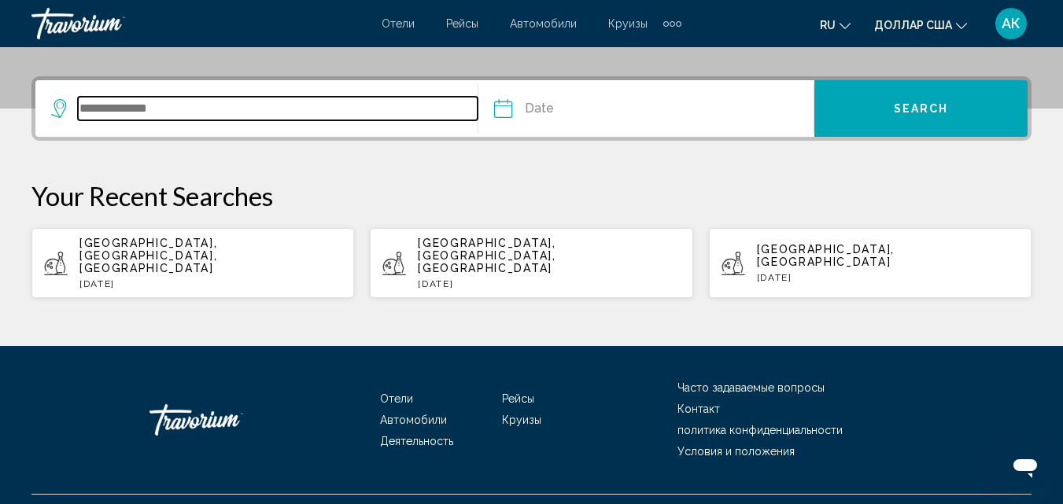
scroll to position [373, 0]
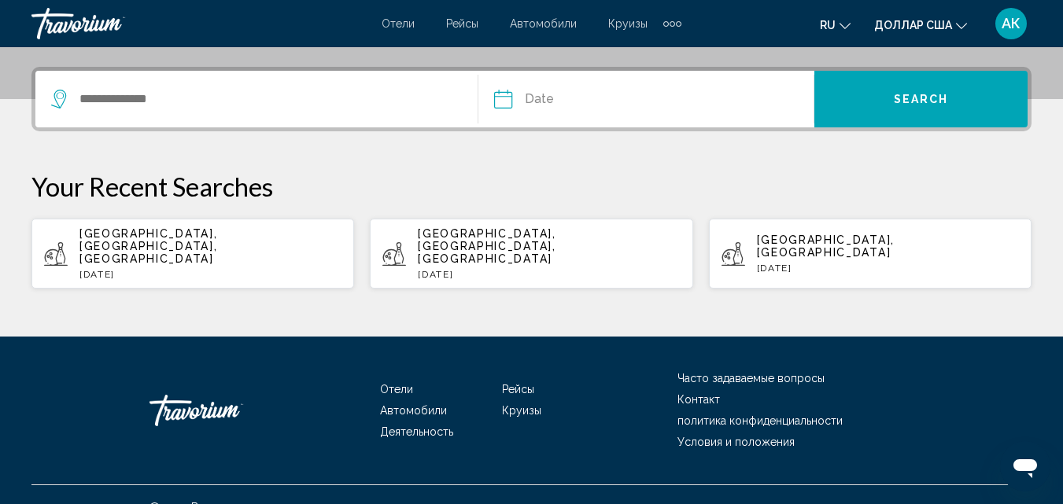
click at [176, 269] on p "Wed, 13 Aug" at bounding box center [210, 274] width 262 height 11
type input "**********"
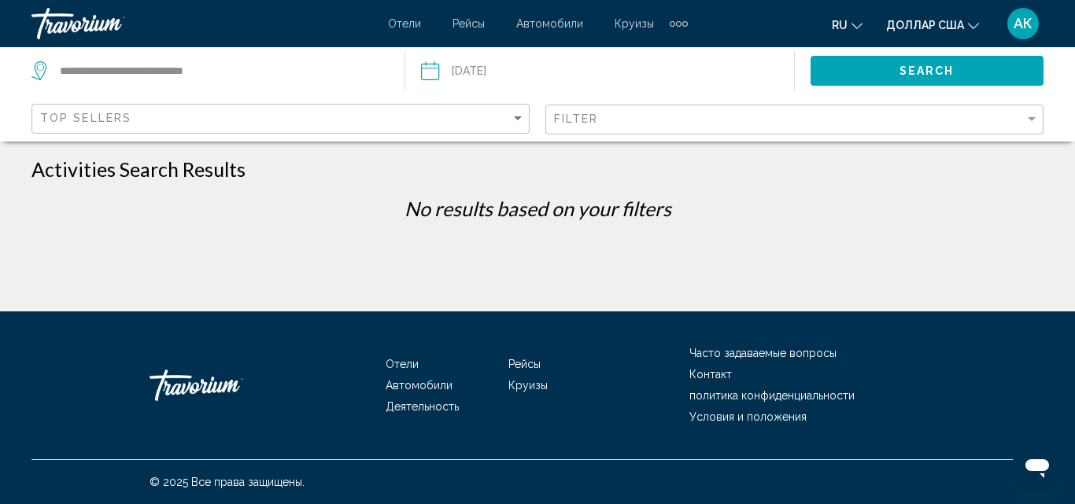
click at [479, 67] on input "Date: Aug 13, 2025" at bounding box center [513, 73] width 193 height 52
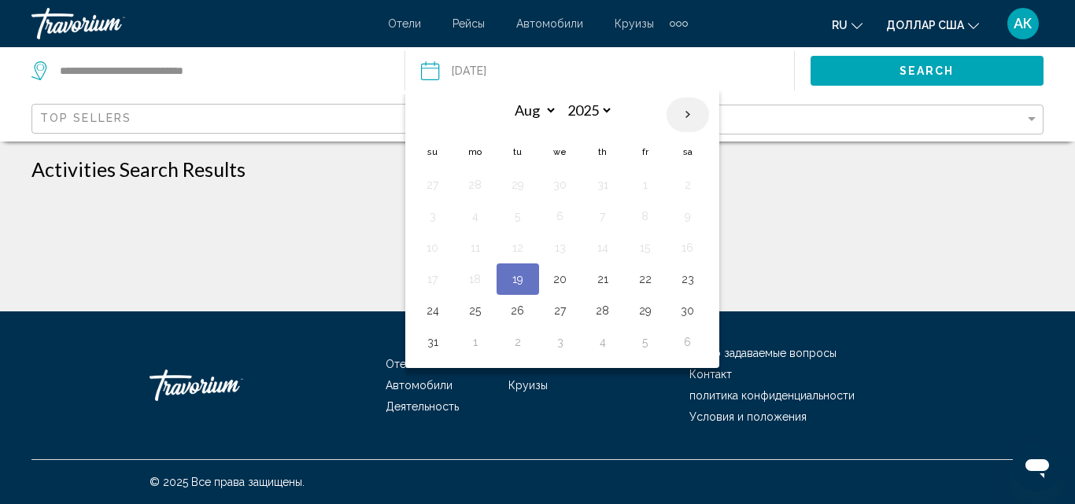
click at [690, 110] on th "Next month" at bounding box center [687, 115] width 42 height 35
click at [573, 57] on input "Date: Aug 13, 2025" at bounding box center [513, 73] width 193 height 52
click at [770, 205] on p "No results based on your filters" at bounding box center [537, 209] width 1027 height 24
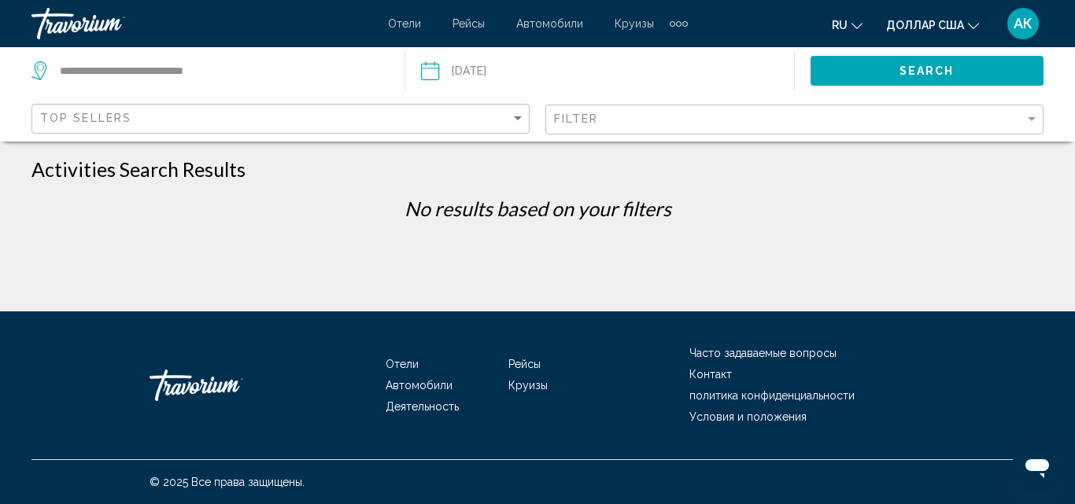
click at [496, 59] on input "Date: Aug 13, 2025" at bounding box center [513, 73] width 193 height 52
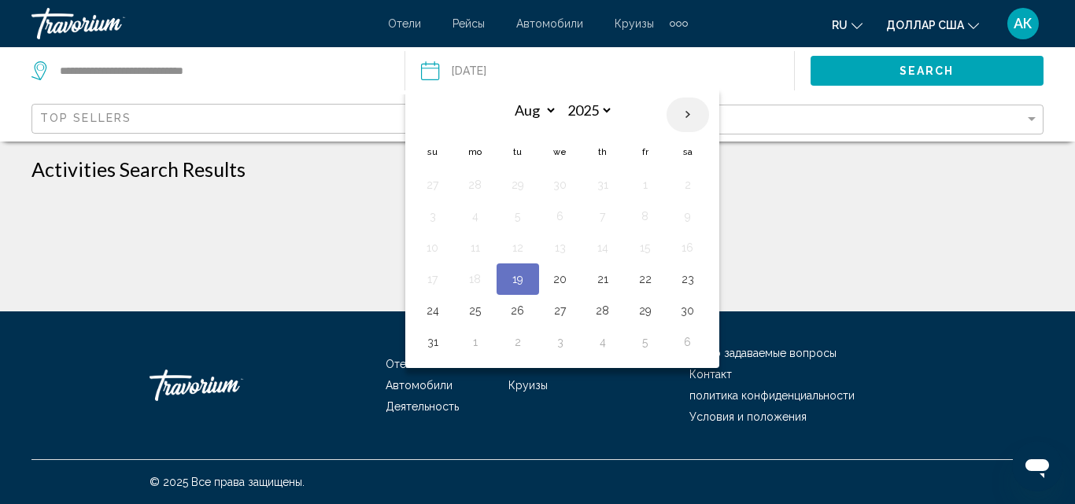
click at [687, 117] on th "Next month" at bounding box center [687, 115] width 42 height 35
click at [796, 215] on p "No results based on your filters" at bounding box center [537, 209] width 1027 height 24
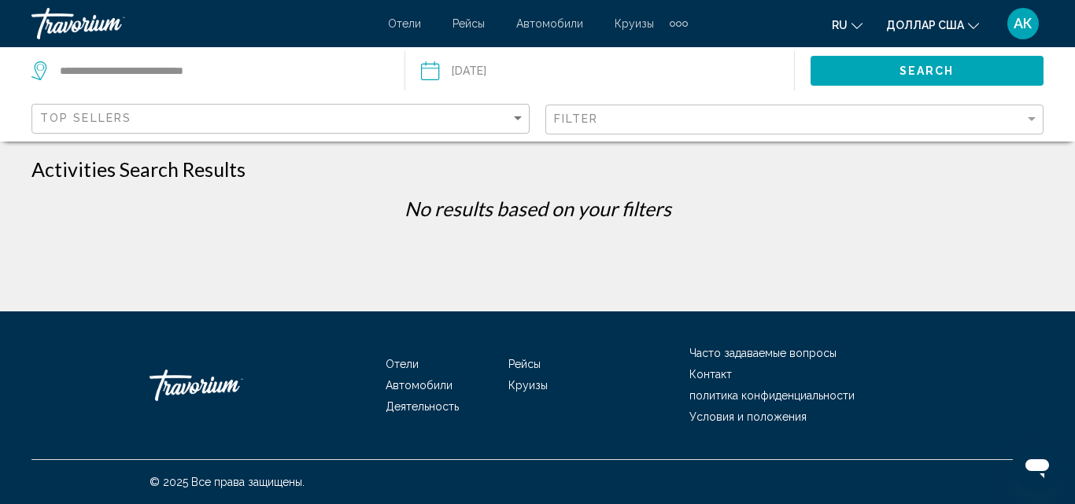
click at [499, 68] on input "Date: Aug 13, 2025" at bounding box center [513, 73] width 193 height 52
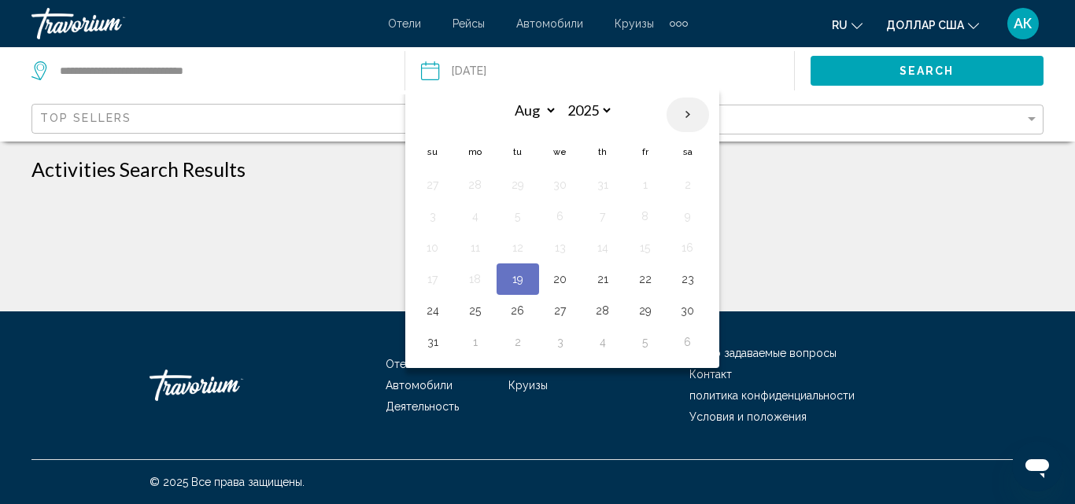
click at [680, 111] on th "Next month" at bounding box center [687, 115] width 42 height 35
select select "*"
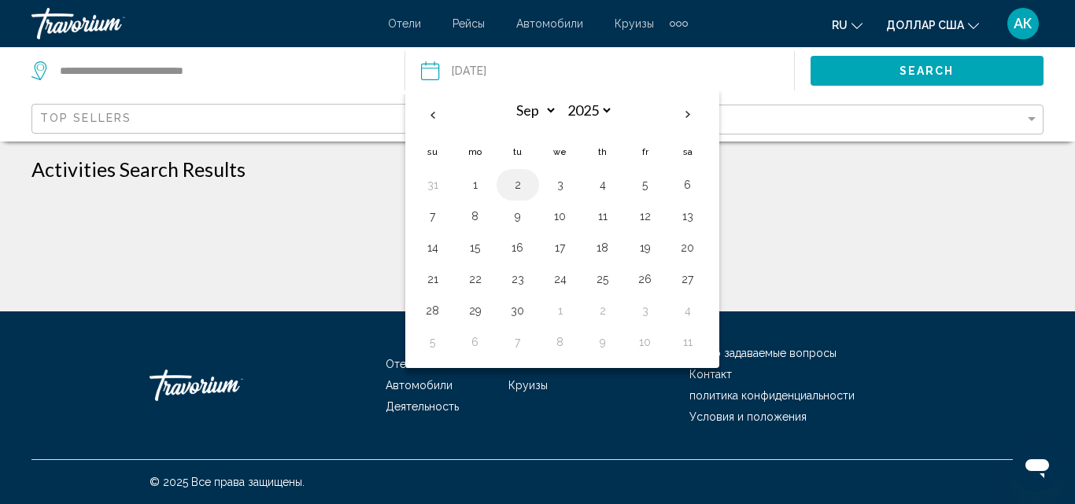
click at [516, 179] on button "2" at bounding box center [517, 185] width 25 height 22
type input "**********"
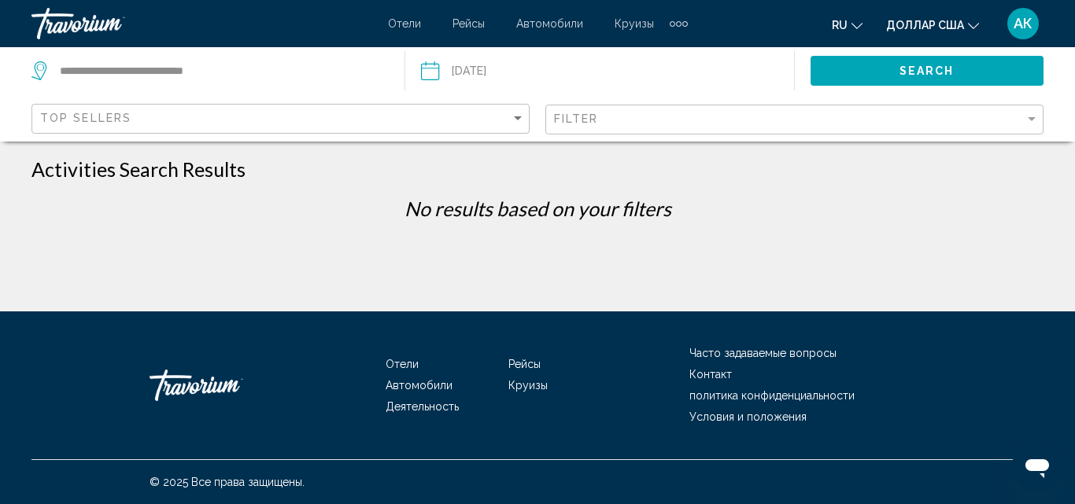
click at [881, 75] on button "Search" at bounding box center [927, 70] width 234 height 29
